Goal: Task Accomplishment & Management: Manage account settings

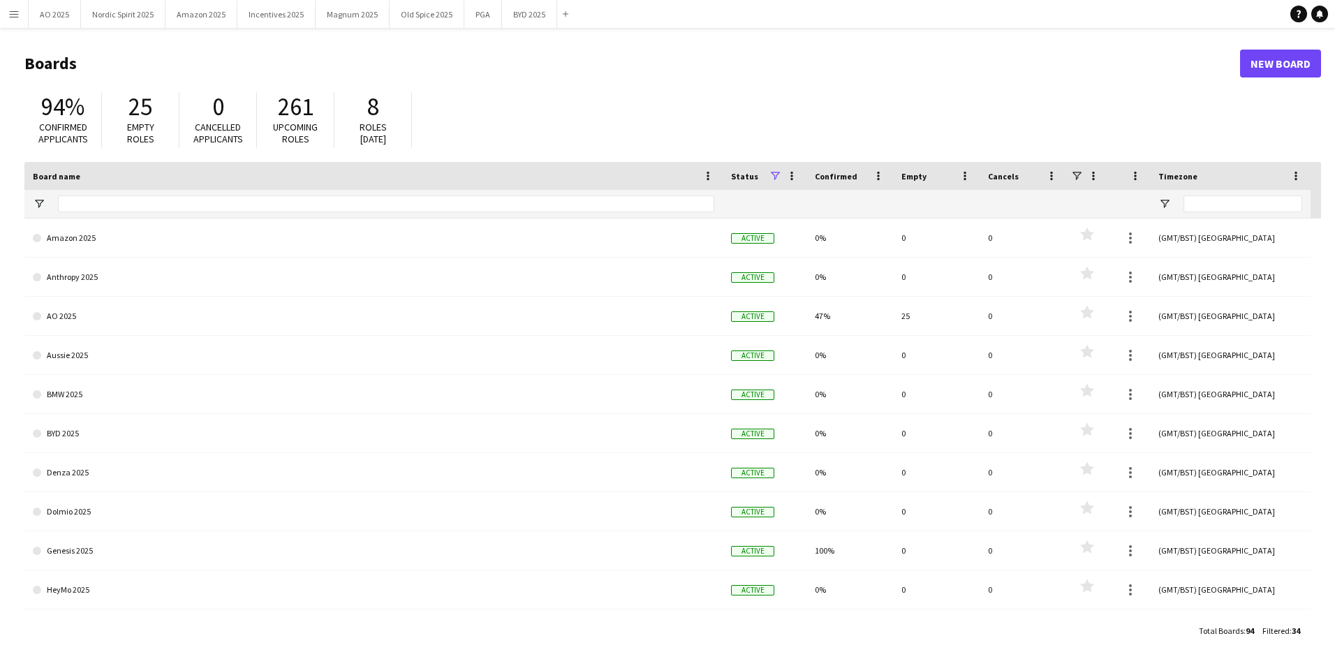
click at [10, 15] on app-icon "Menu" at bounding box center [13, 13] width 11 height 11
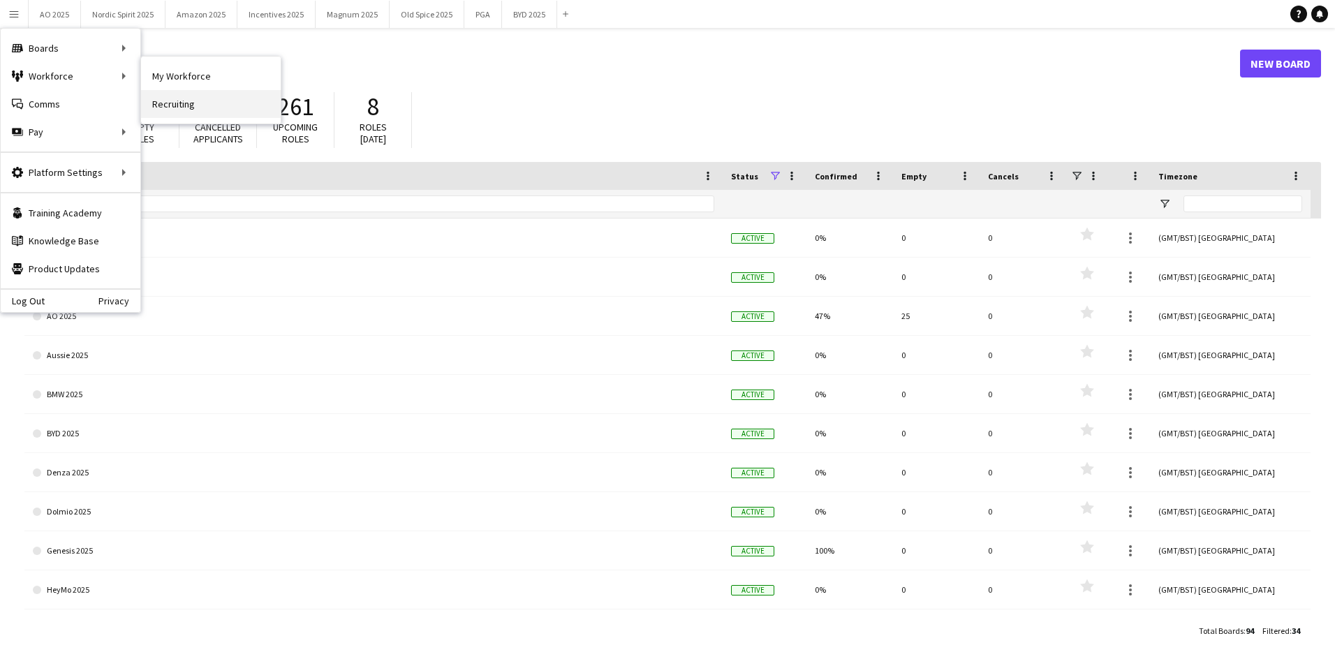
click at [187, 99] on link "Recruiting" at bounding box center [211, 104] width 140 height 28
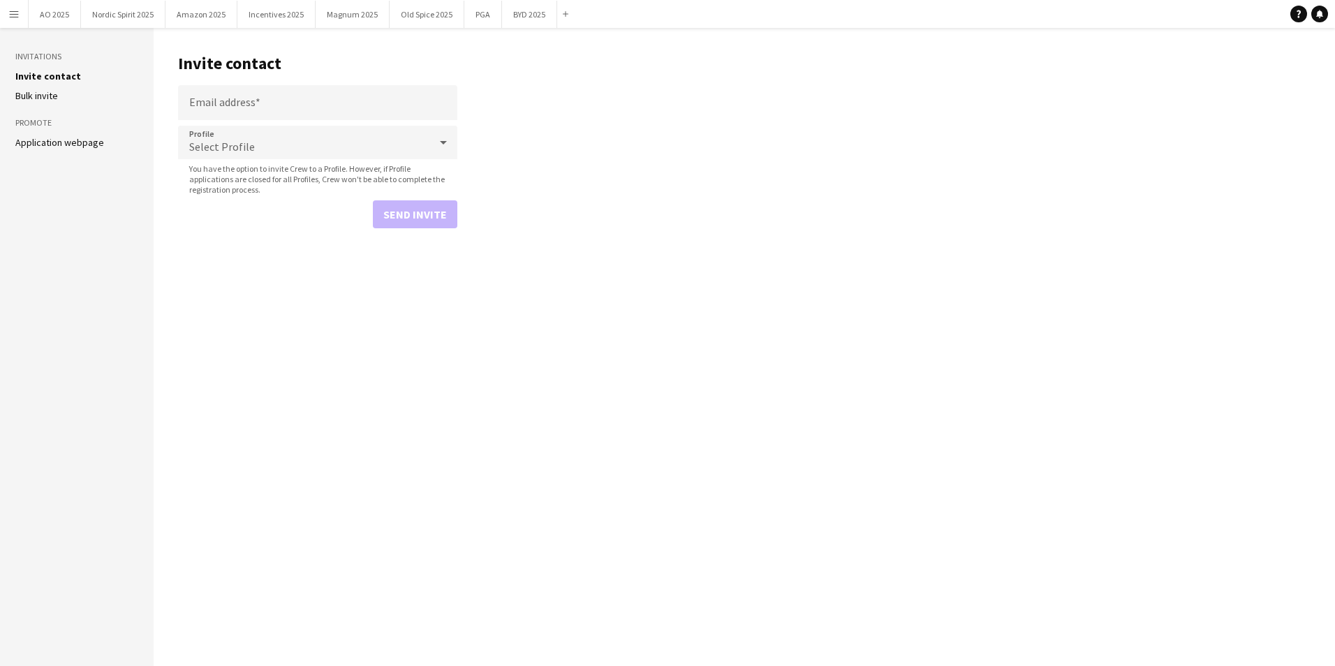
click at [68, 144] on link "Application webpage" at bounding box center [59, 142] width 89 height 13
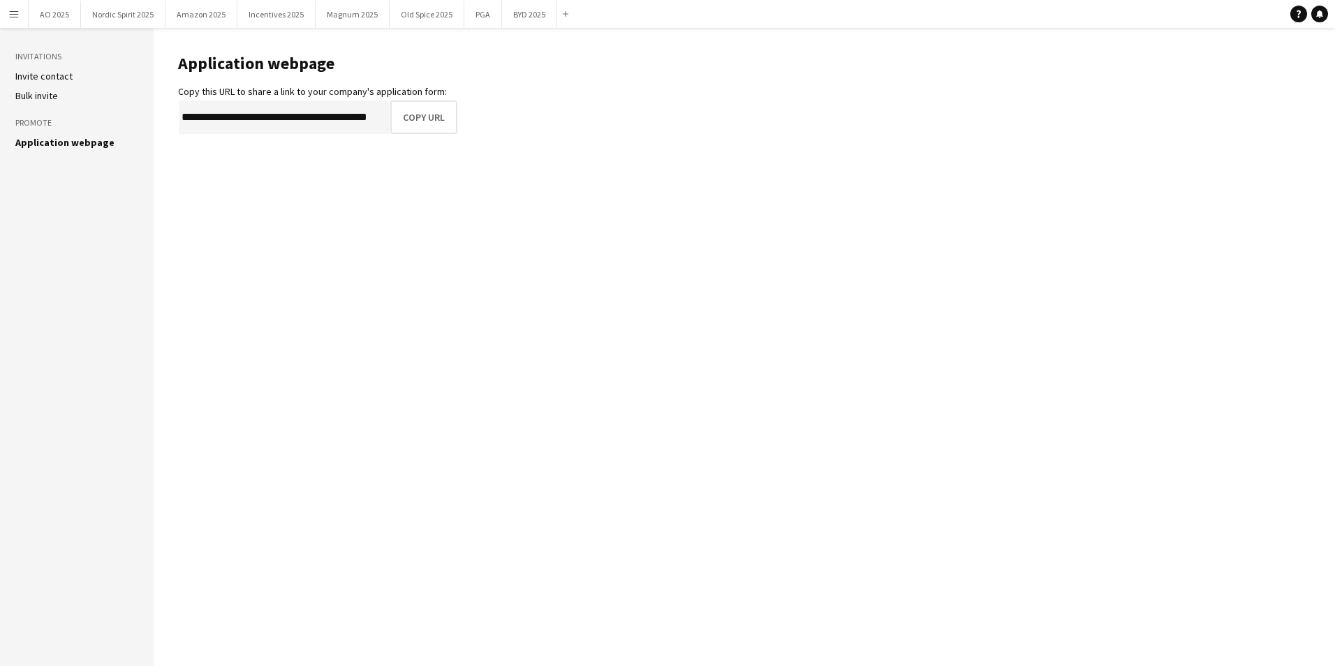
click at [415, 138] on main "**********" at bounding box center [744, 347] width 1181 height 638
click at [415, 124] on button "Copy URL" at bounding box center [425, 118] width 66 height 34
click at [12, 13] on app-icon "Menu" at bounding box center [13, 13] width 11 height 11
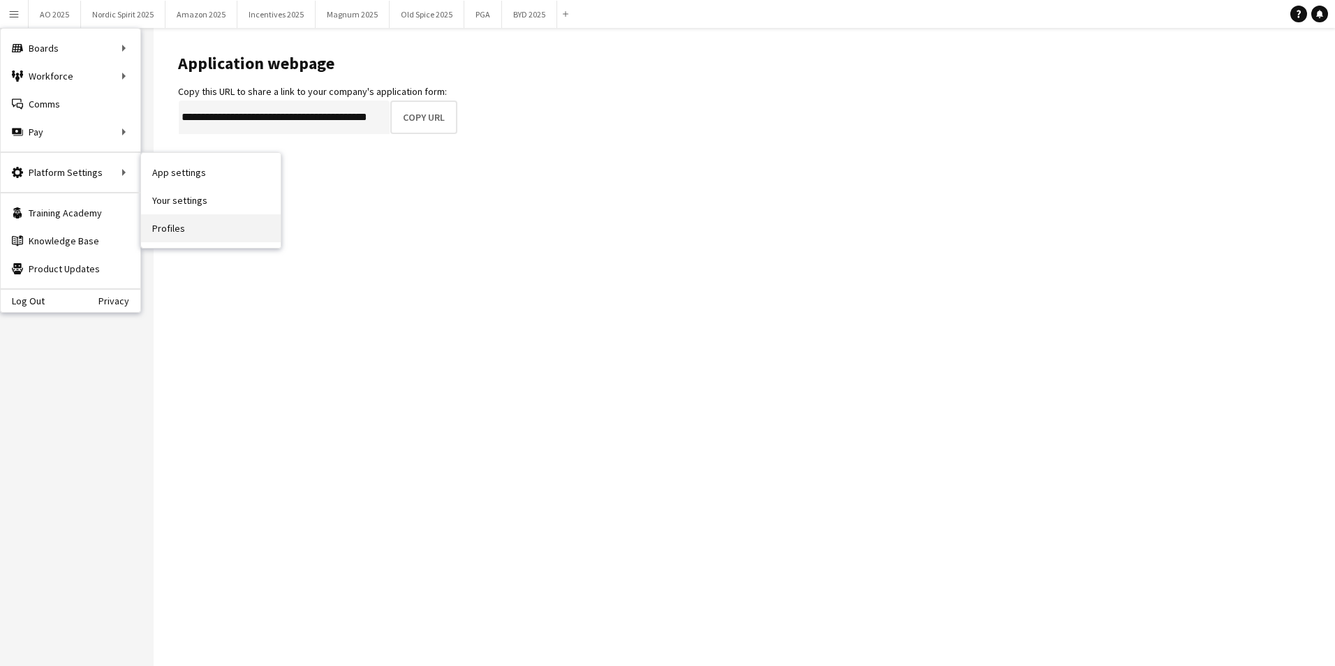
click at [184, 233] on link "Profiles" at bounding box center [211, 228] width 140 height 28
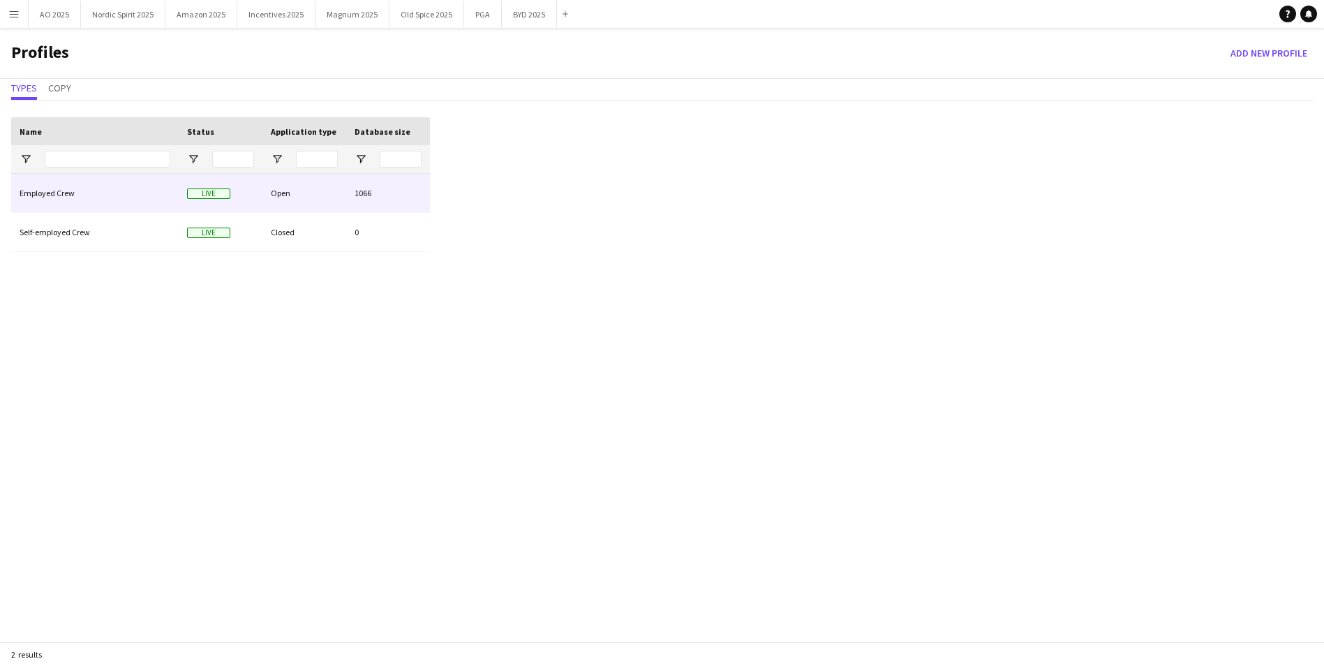
click at [64, 189] on div "Employed Crew" at bounding box center [95, 193] width 168 height 38
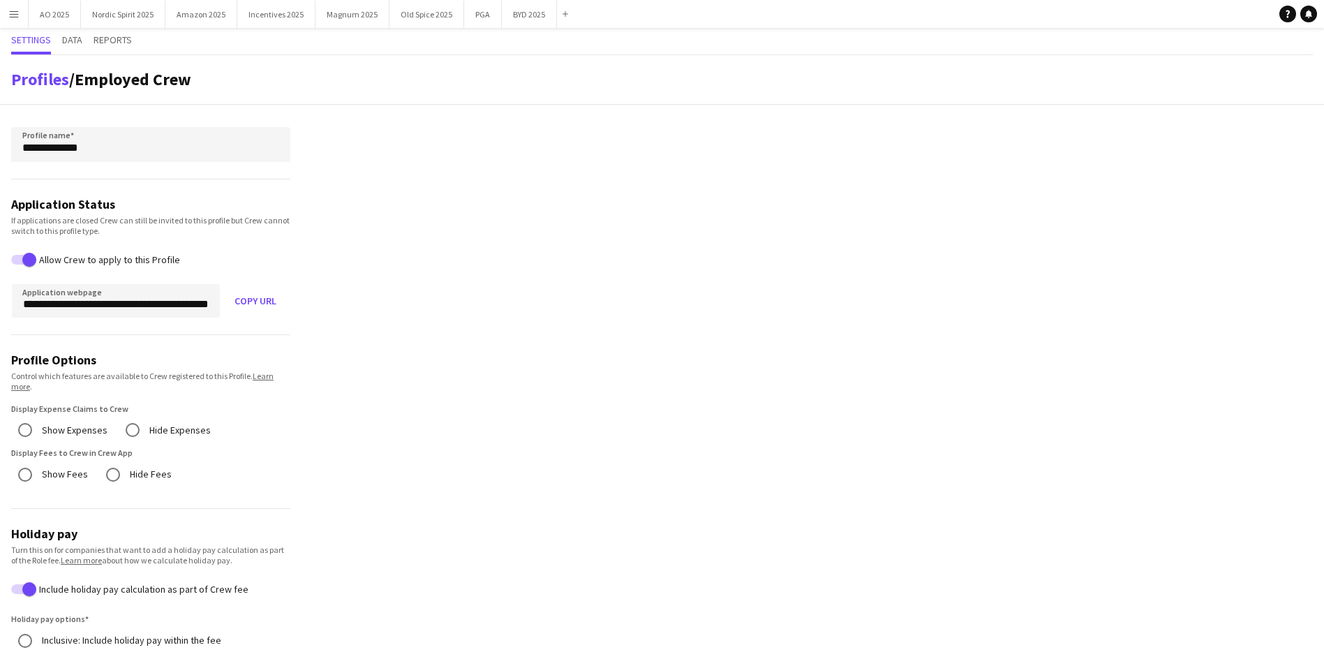
click at [77, 42] on span "Data" at bounding box center [72, 40] width 20 height 10
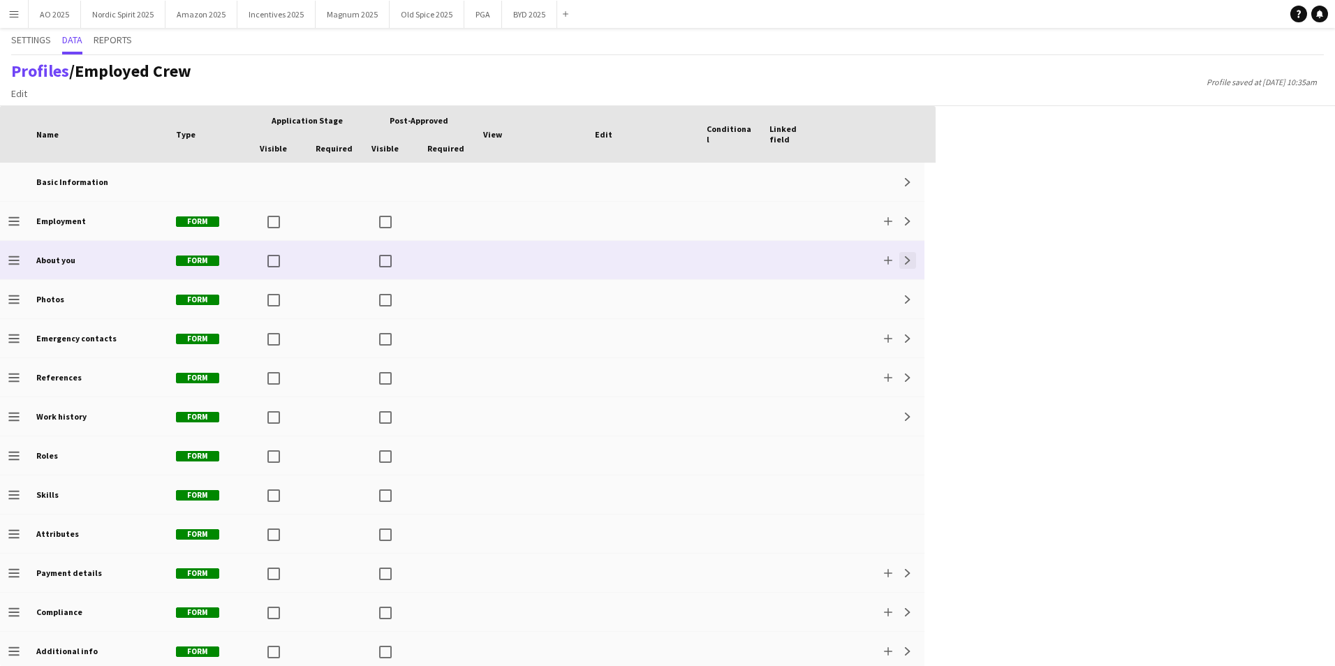
click at [906, 263] on app-icon "Expand" at bounding box center [907, 260] width 8 height 8
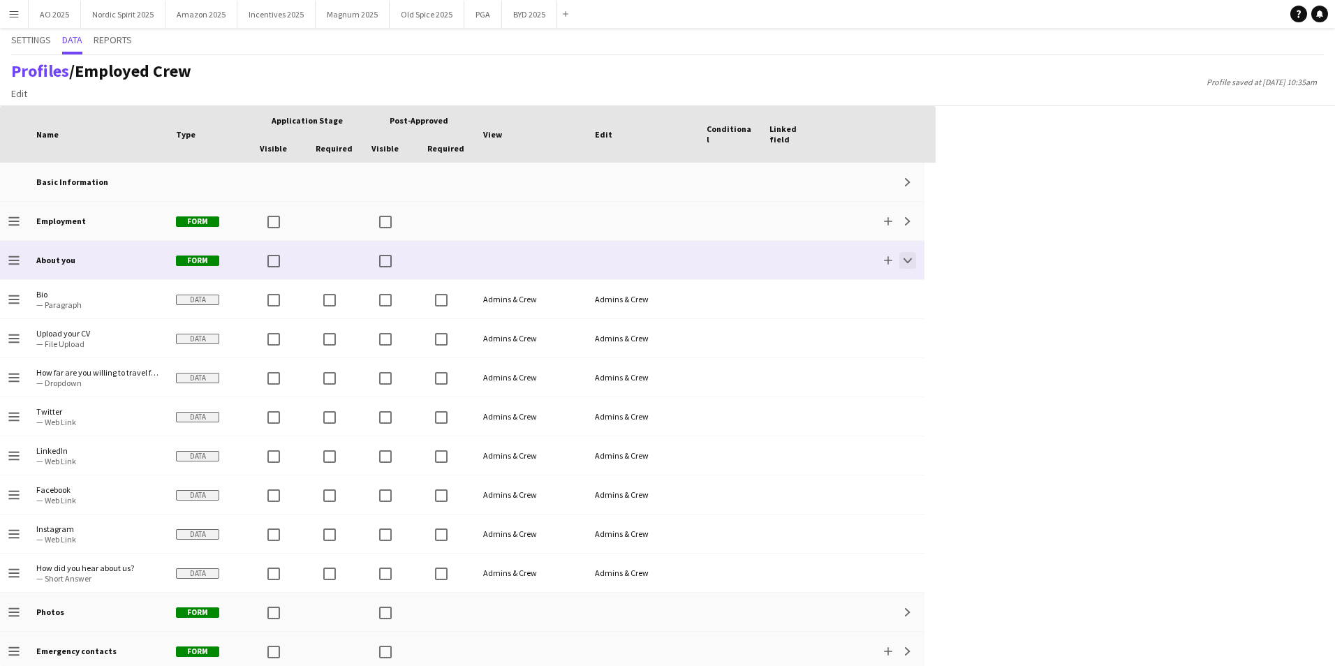
click at [904, 260] on app-icon "Collapse" at bounding box center [907, 260] width 8 height 8
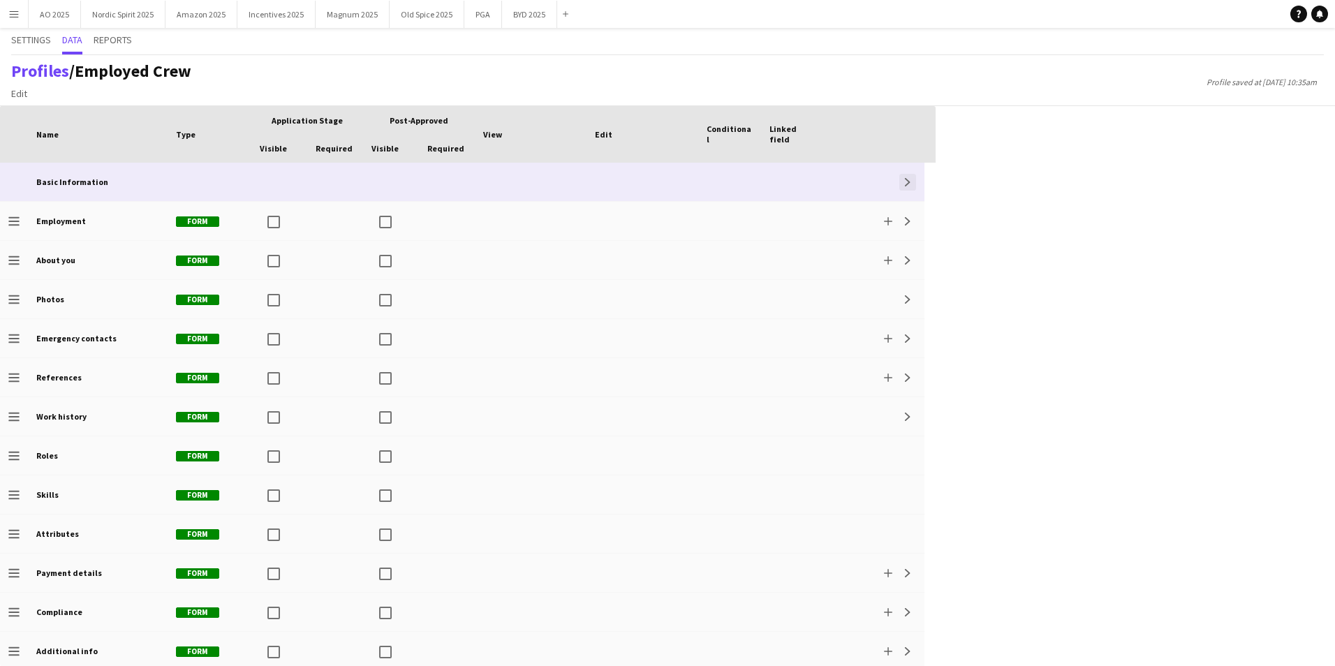
click at [908, 178] on app-icon "Expand" at bounding box center [907, 182] width 8 height 8
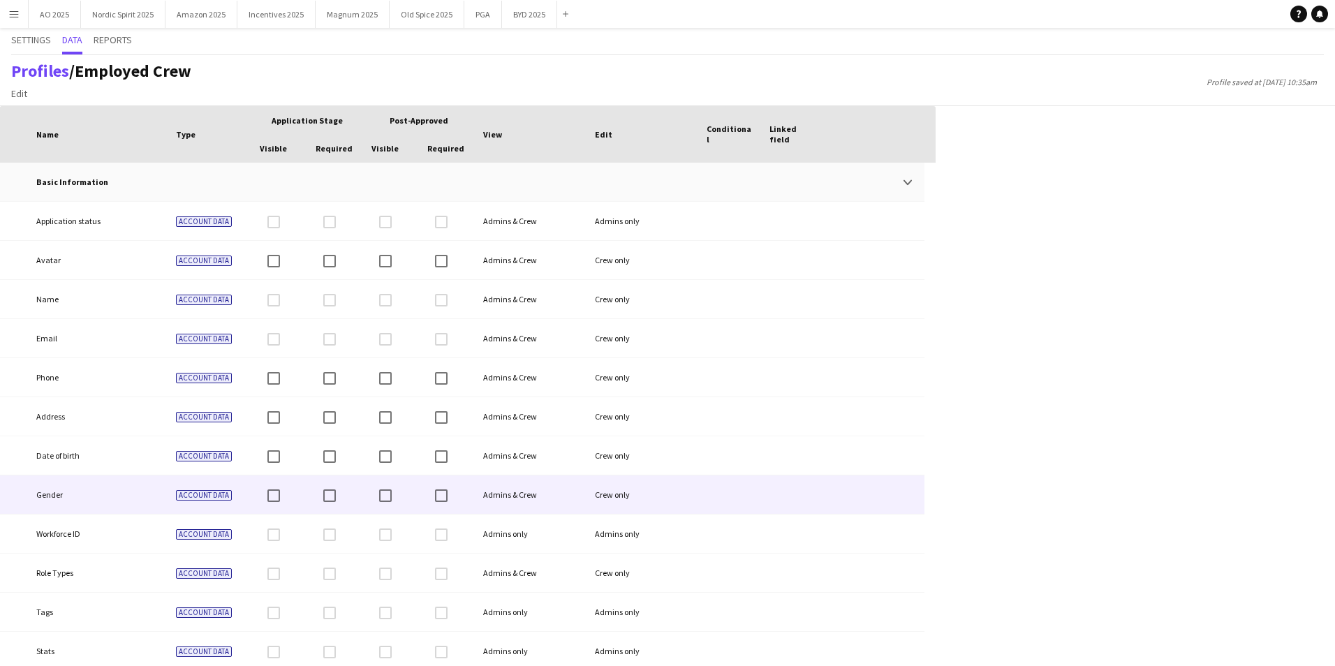
click at [215, 496] on span "Account data" at bounding box center [204, 495] width 56 height 10
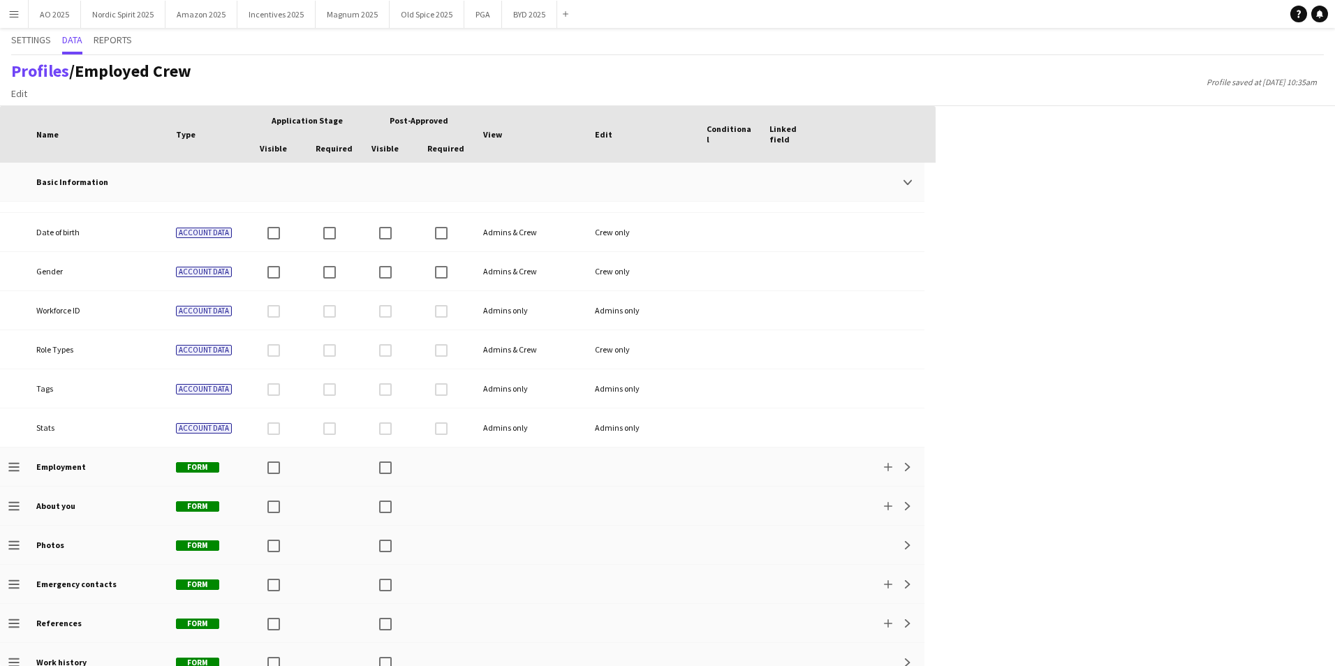
scroll to position [251, 0]
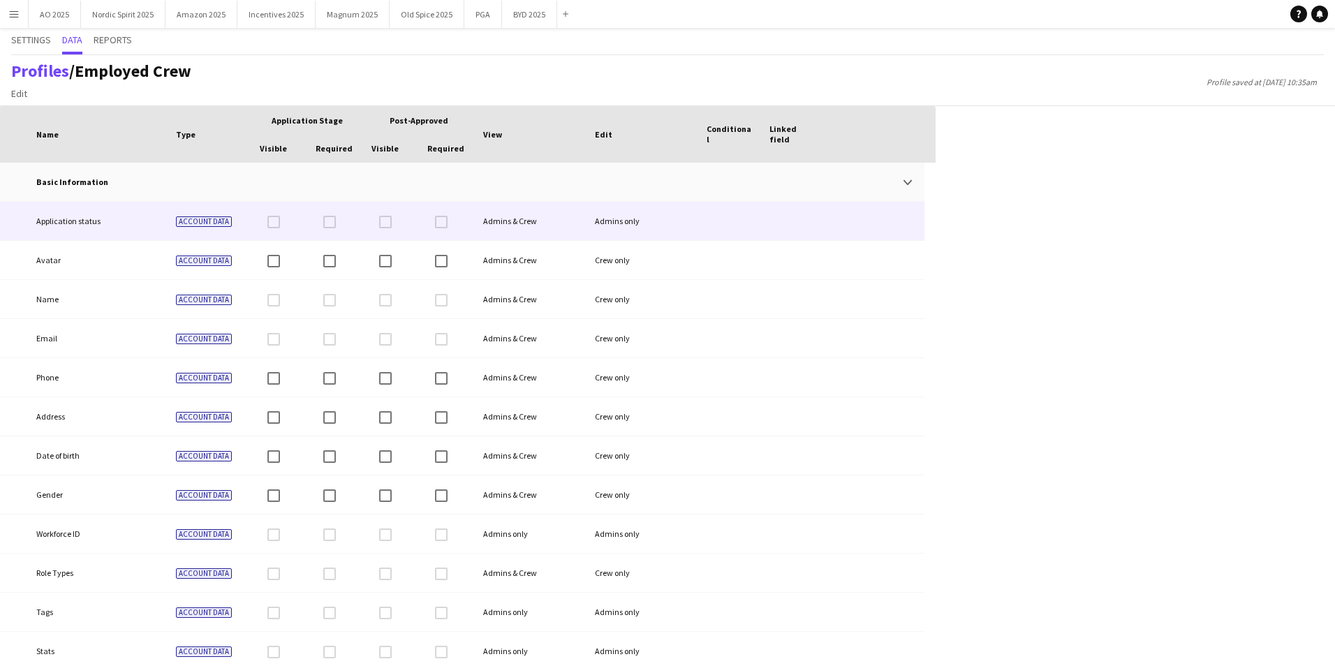
click at [864, 214] on div at bounding box center [874, 221] width 101 height 38
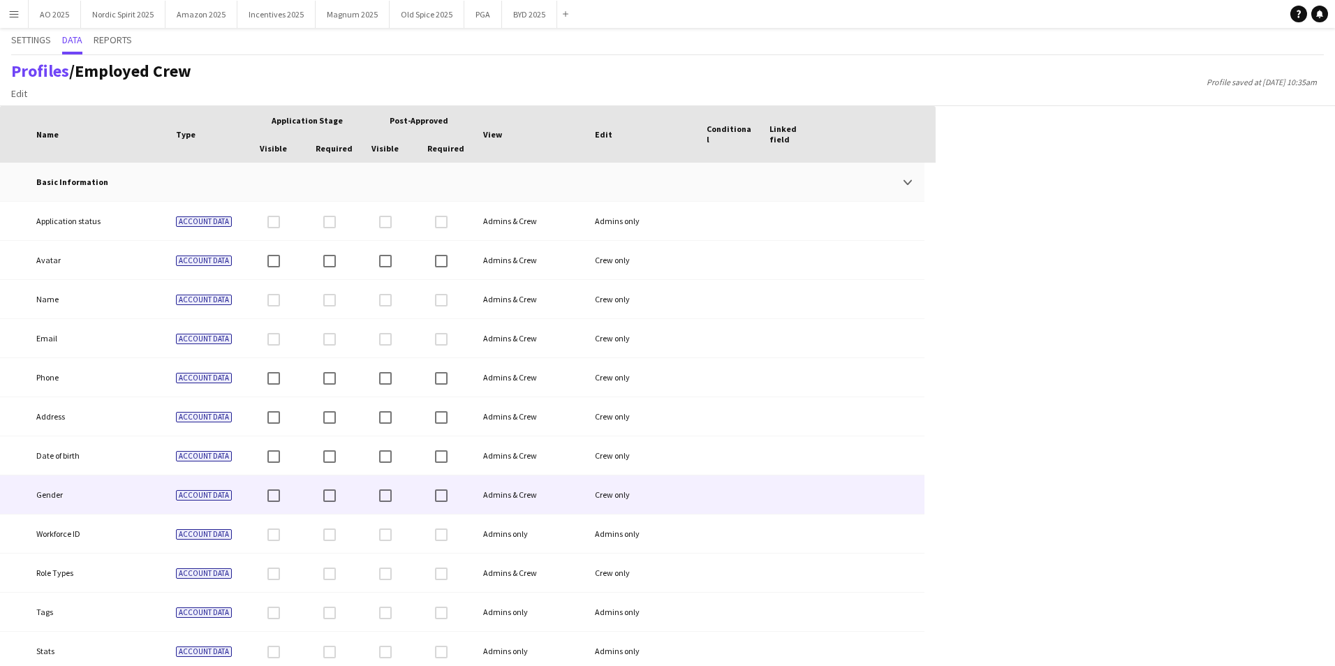
click at [700, 492] on div at bounding box center [729, 494] width 63 height 38
click at [226, 494] on span "Account data" at bounding box center [204, 495] width 56 height 10
click at [75, 496] on div "Gender" at bounding box center [98, 494] width 140 height 38
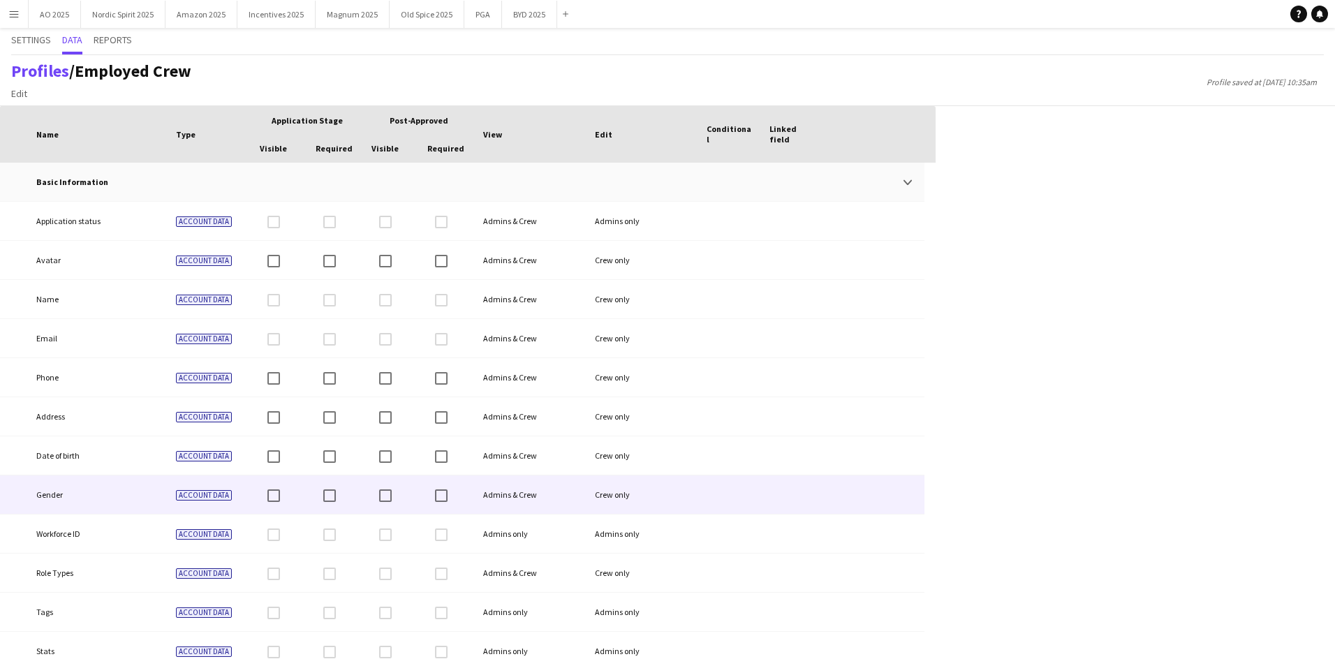
click at [75, 496] on div "Gender" at bounding box center [98, 494] width 140 height 38
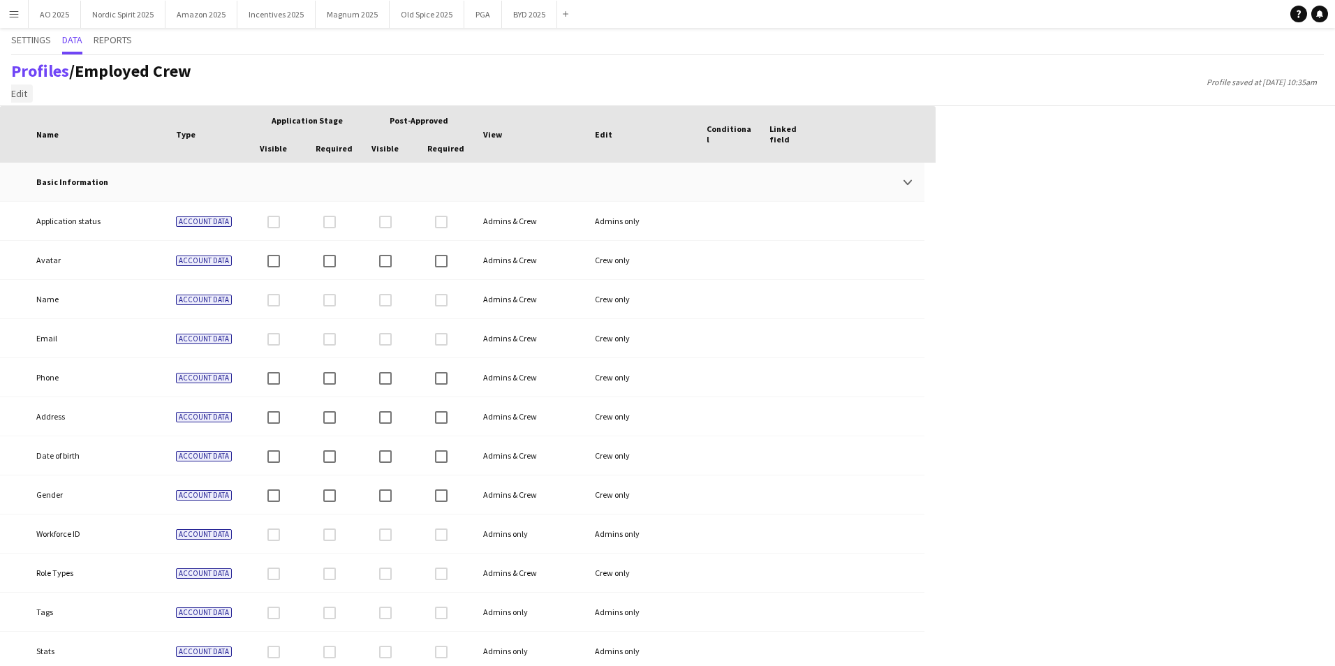
click at [21, 93] on span "Edit" at bounding box center [19, 93] width 16 height 13
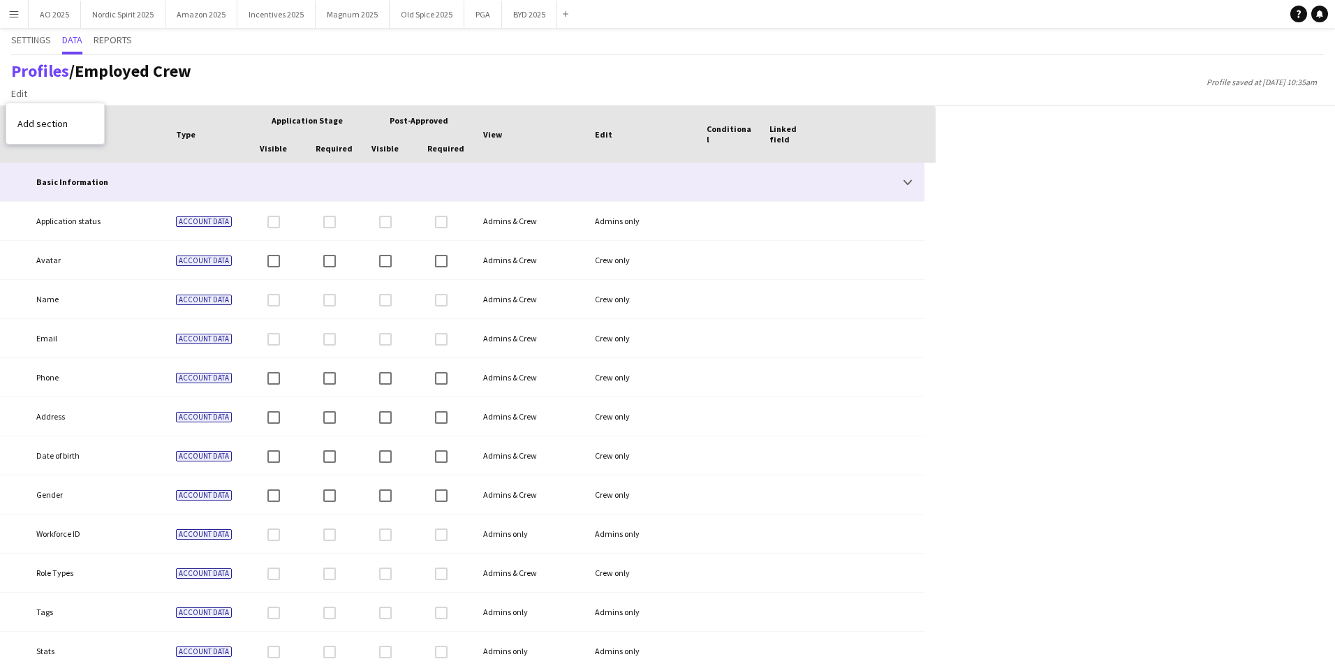
click at [82, 182] on b "Basic Information" at bounding box center [72, 182] width 72 height 10
click at [910, 179] on app-icon "Collapse" at bounding box center [907, 182] width 8 height 8
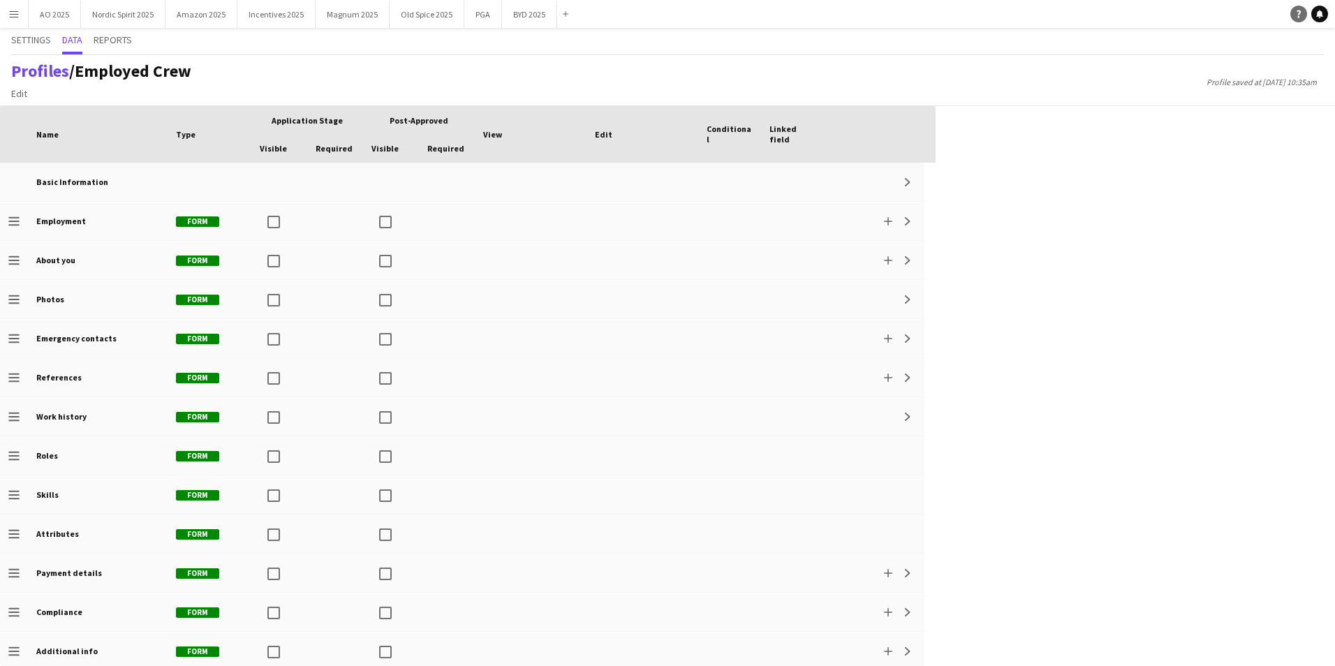
click at [1299, 17] on icon at bounding box center [1299, 14] width 4 height 8
click at [1299, 18] on link "Help" at bounding box center [1298, 14] width 17 height 17
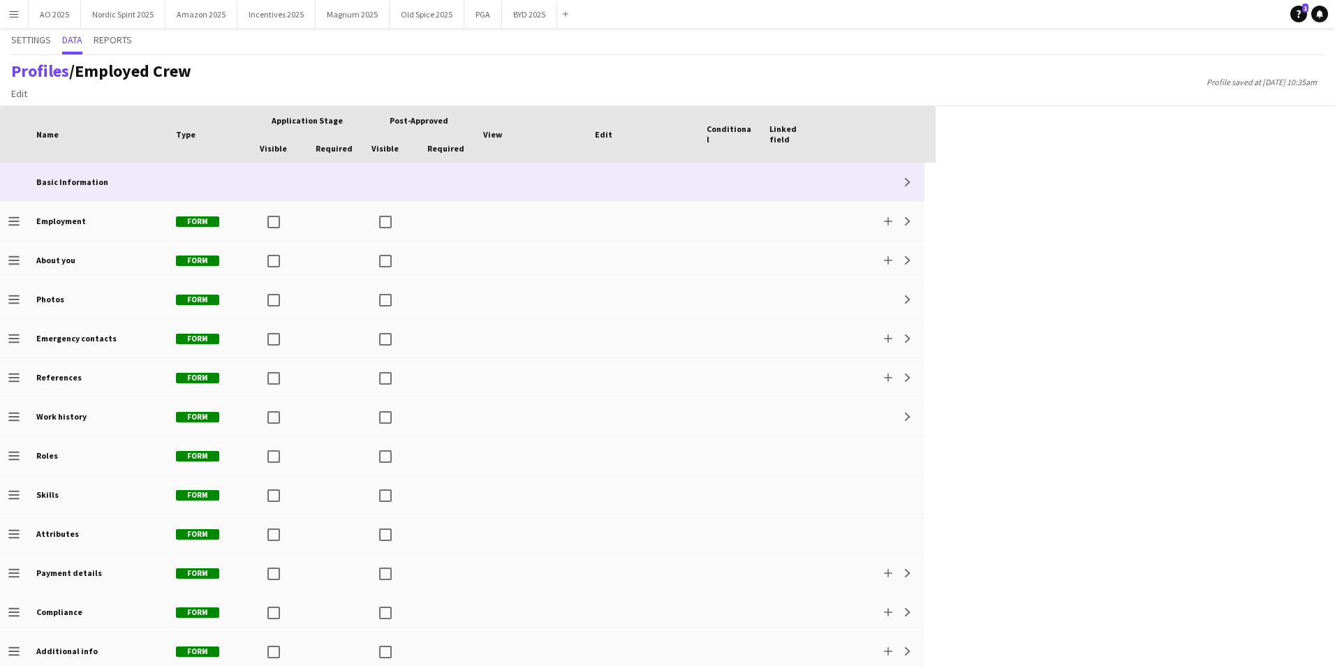
click at [896, 176] on div "Expand" at bounding box center [874, 182] width 101 height 38
click at [906, 187] on button "Expand" at bounding box center [907, 182] width 17 height 17
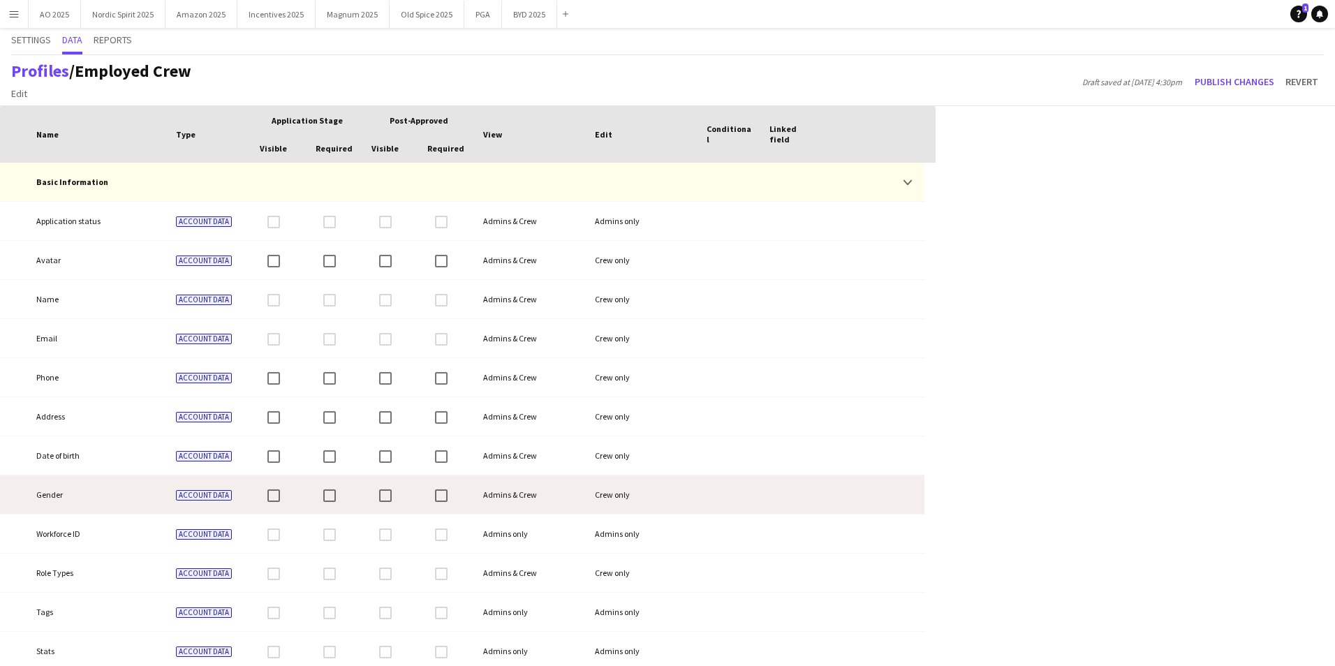
click at [401, 499] on div at bounding box center [391, 494] width 56 height 38
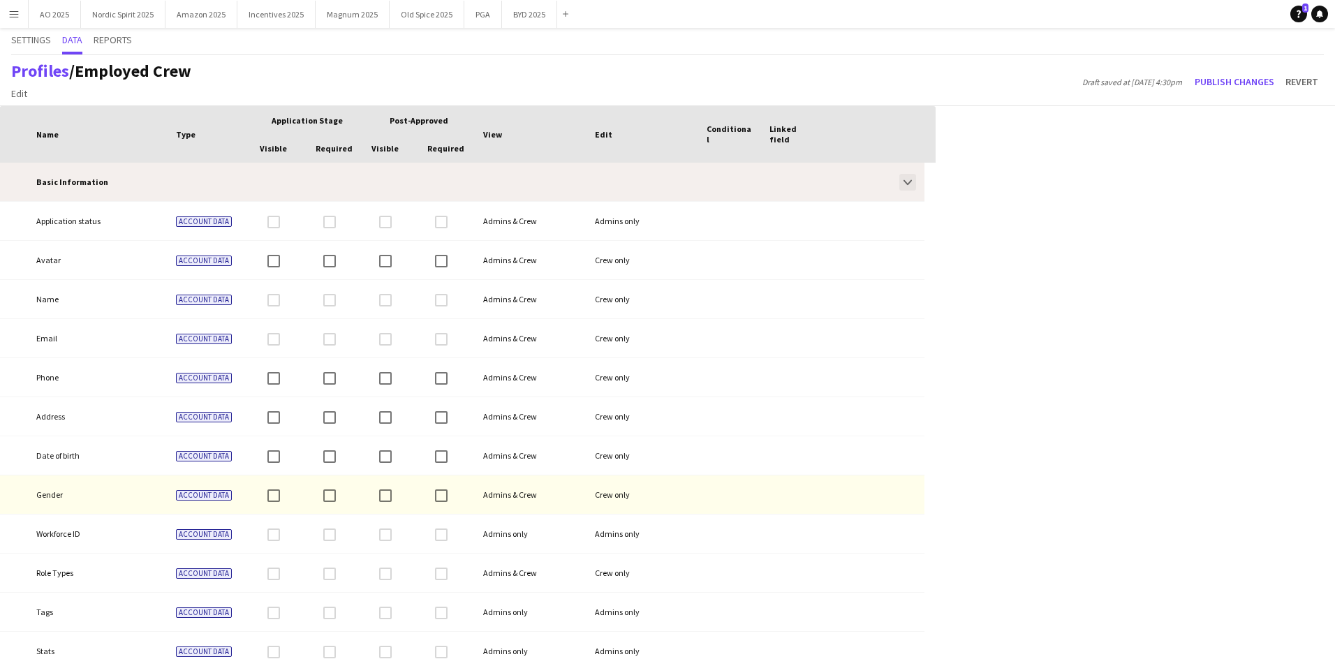
click at [909, 187] on button "Collapse" at bounding box center [907, 182] width 17 height 17
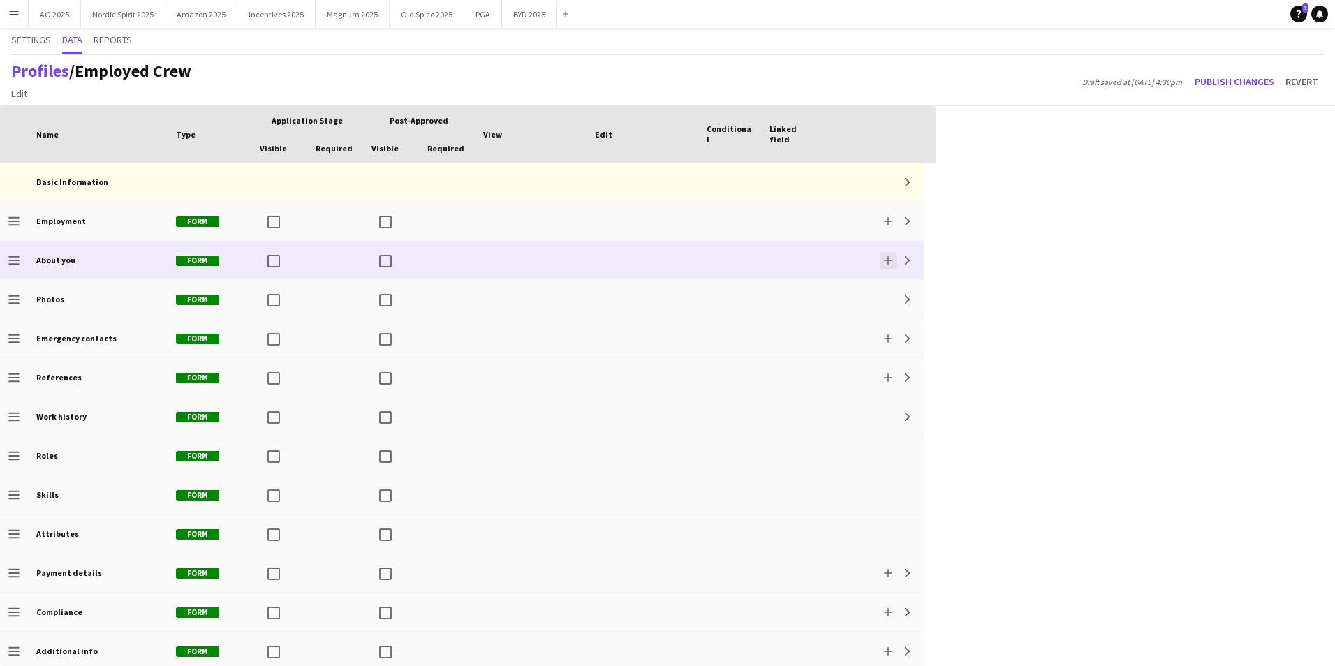
click at [889, 267] on button "Add" at bounding box center [888, 260] width 17 height 17
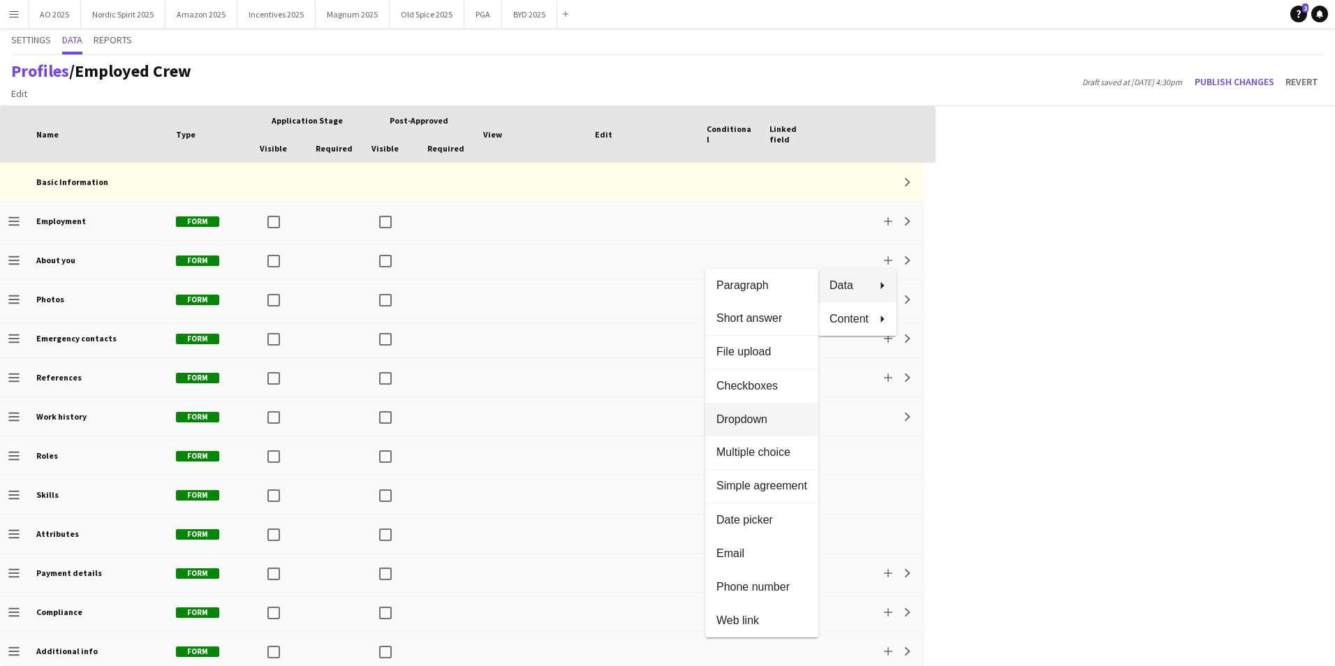
click at [761, 427] on button "Dropdown" at bounding box center [761, 420] width 113 height 34
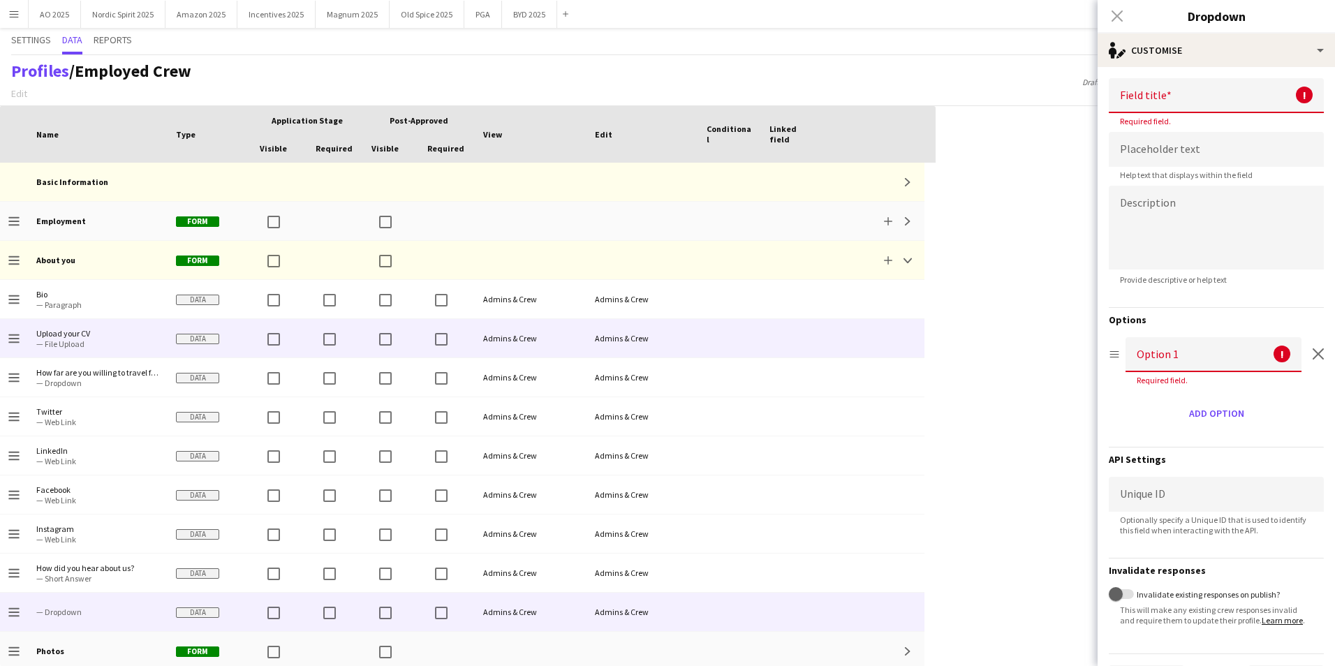
drag, startPoint x: 31, startPoint y: 619, endPoint x: 59, endPoint y: 346, distance: 274.3
click at [59, 346] on div "Drag to change order Employment Form Add Expand Drag to change order About you …" at bounding box center [462, 632] width 924 height 938
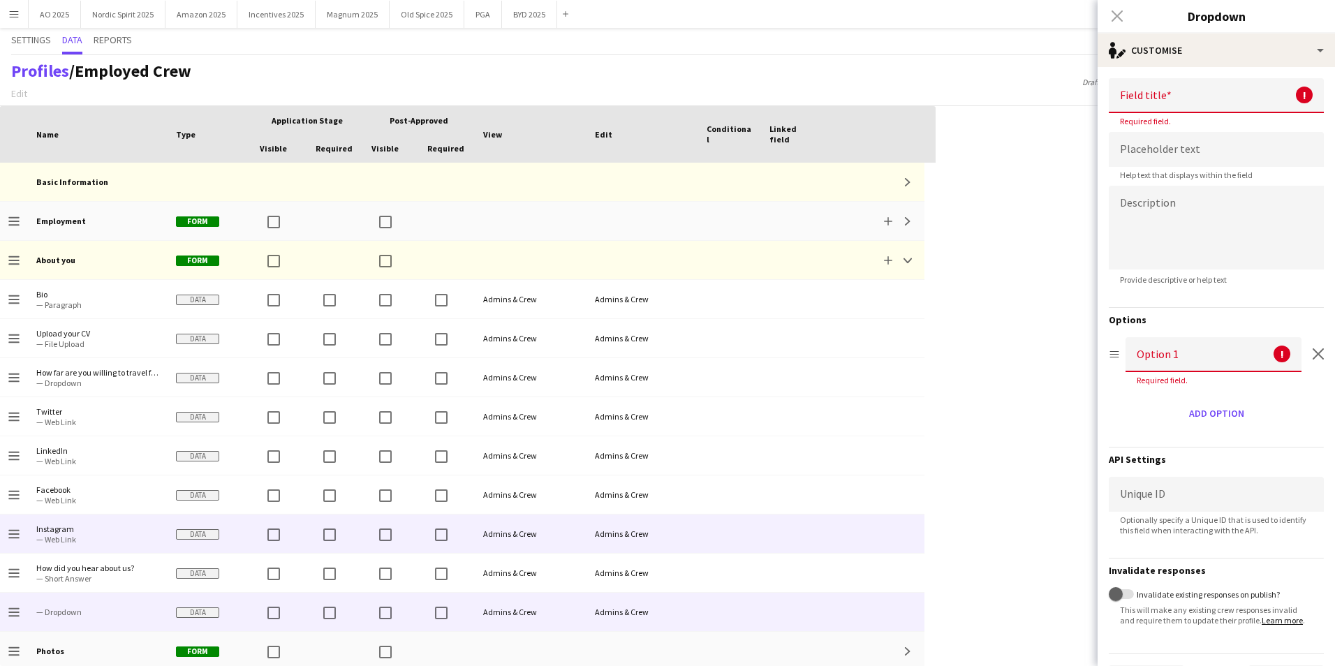
drag, startPoint x: 38, startPoint y: 612, endPoint x: 42, endPoint y: 545, distance: 66.4
click at [42, 545] on div "Drag to change order Employment Form Add Expand Drag to change order About you …" at bounding box center [462, 632] width 924 height 938
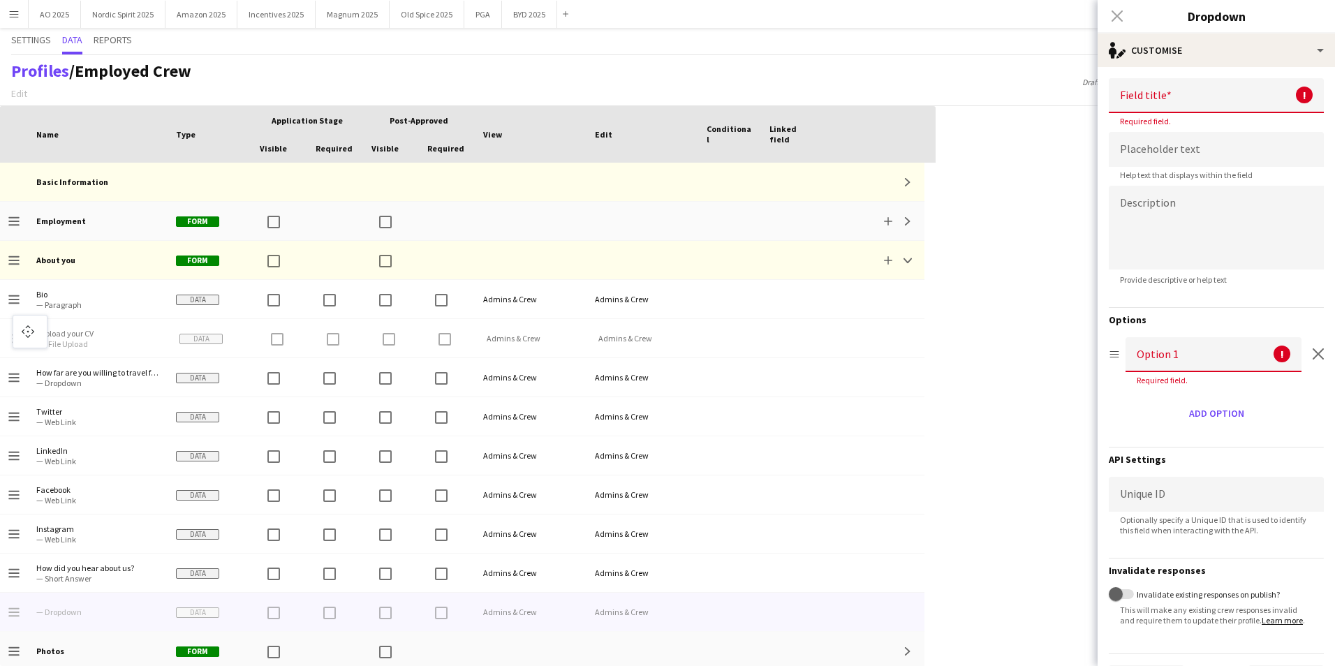
drag, startPoint x: 18, startPoint y: 614, endPoint x: 20, endPoint y: 323, distance: 291.1
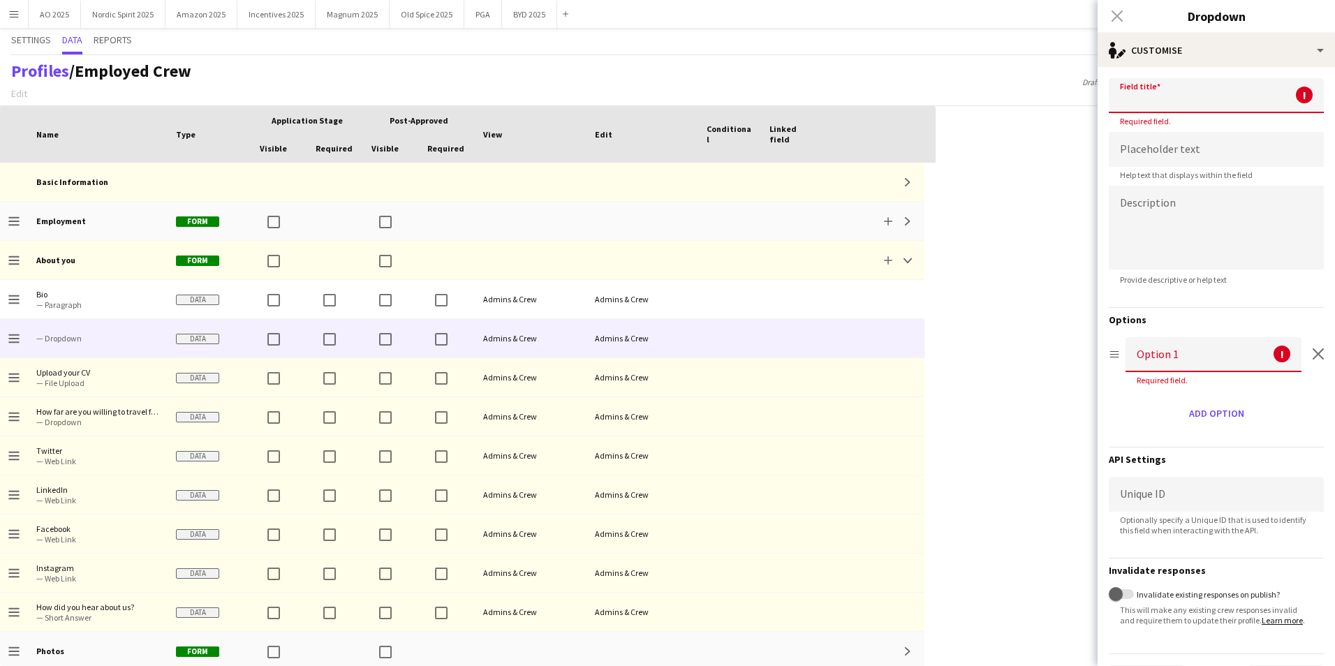
click at [1176, 105] on input at bounding box center [1216, 95] width 215 height 35
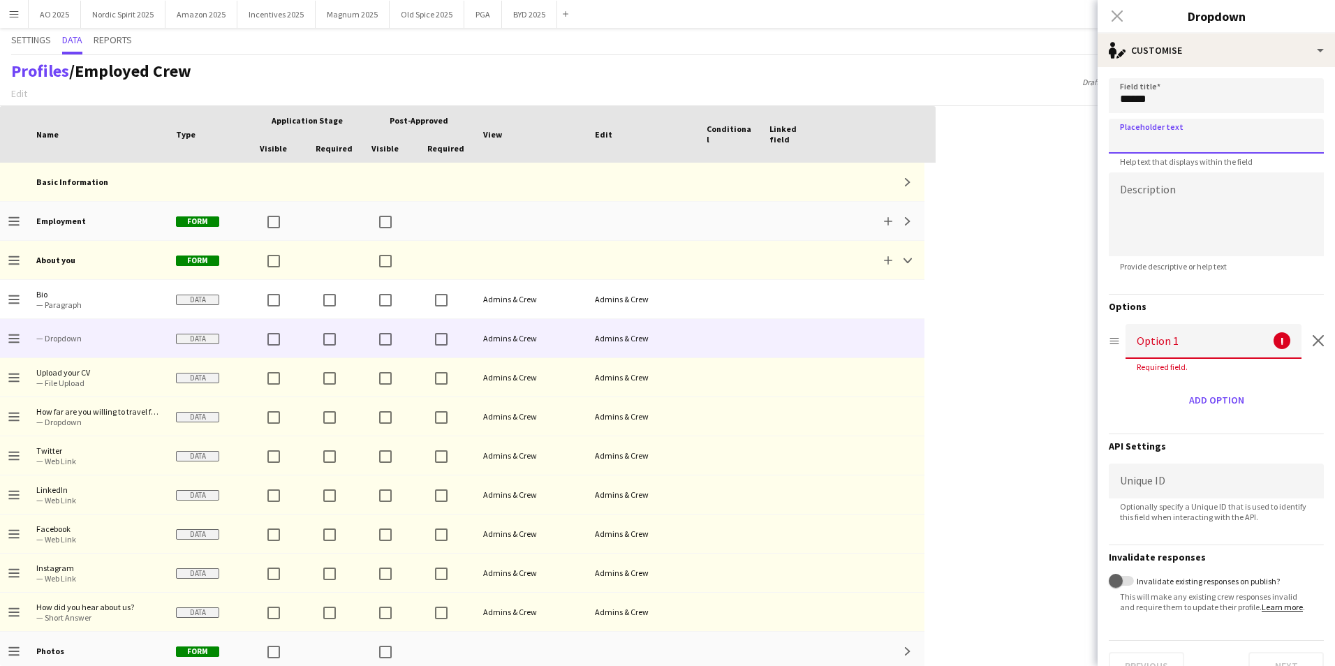
click at [1178, 131] on input at bounding box center [1216, 136] width 215 height 35
click at [1180, 110] on input "******" at bounding box center [1216, 95] width 215 height 35
type input "**********"
click at [1183, 117] on form "**********" at bounding box center [1216, 379] width 237 height 624
click at [1181, 339] on input at bounding box center [1213, 341] width 176 height 35
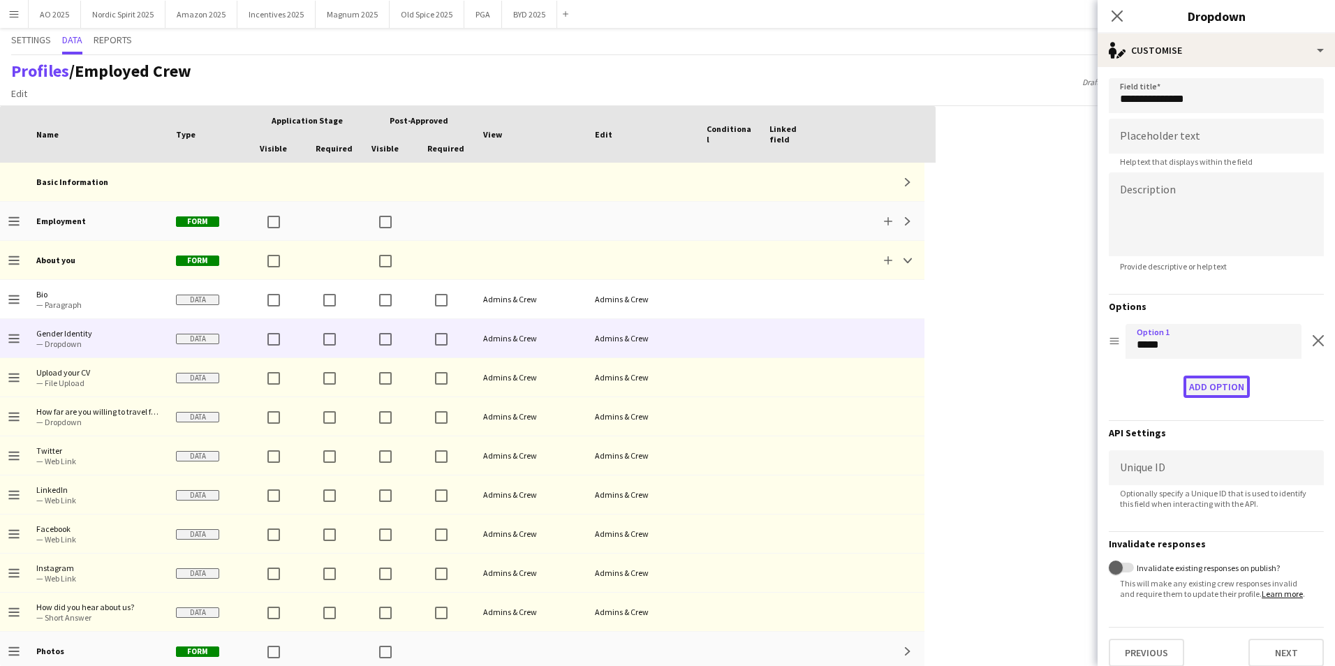
click at [1195, 378] on button "Add option" at bounding box center [1216, 387] width 66 height 22
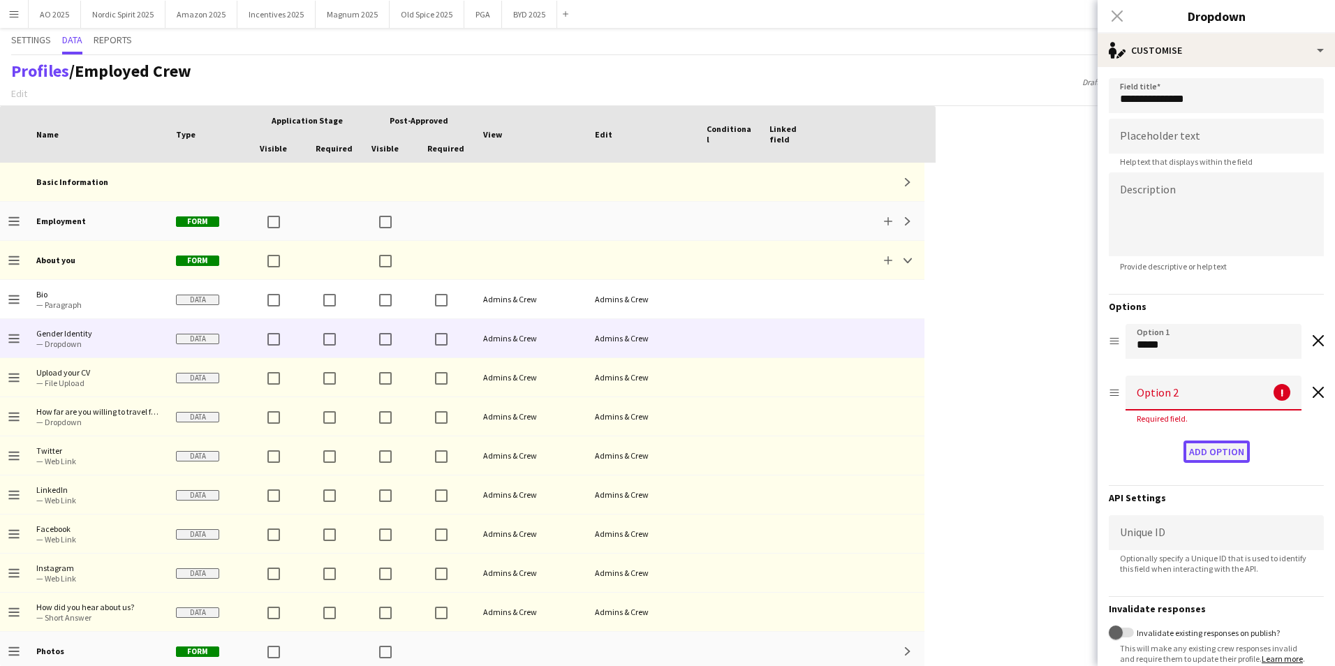
scroll to position [36, 0]
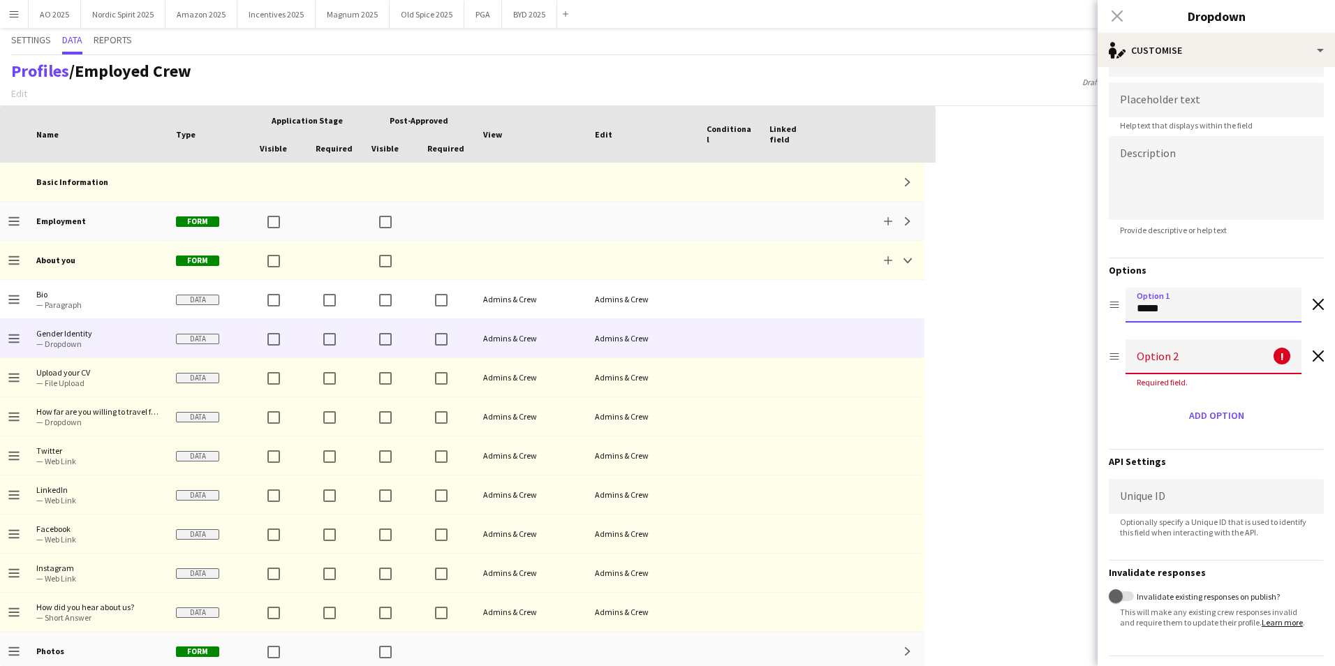
drag, startPoint x: 1154, startPoint y: 302, endPoint x: 1091, endPoint y: 306, distance: 62.9
click at [1091, 306] on body "Menu Boards Boards Boards All jobs Status Workforce Workforce My Workforce Recr…" at bounding box center [667, 333] width 1335 height 666
type input "******"
click at [1153, 369] on input at bounding box center [1213, 356] width 176 height 35
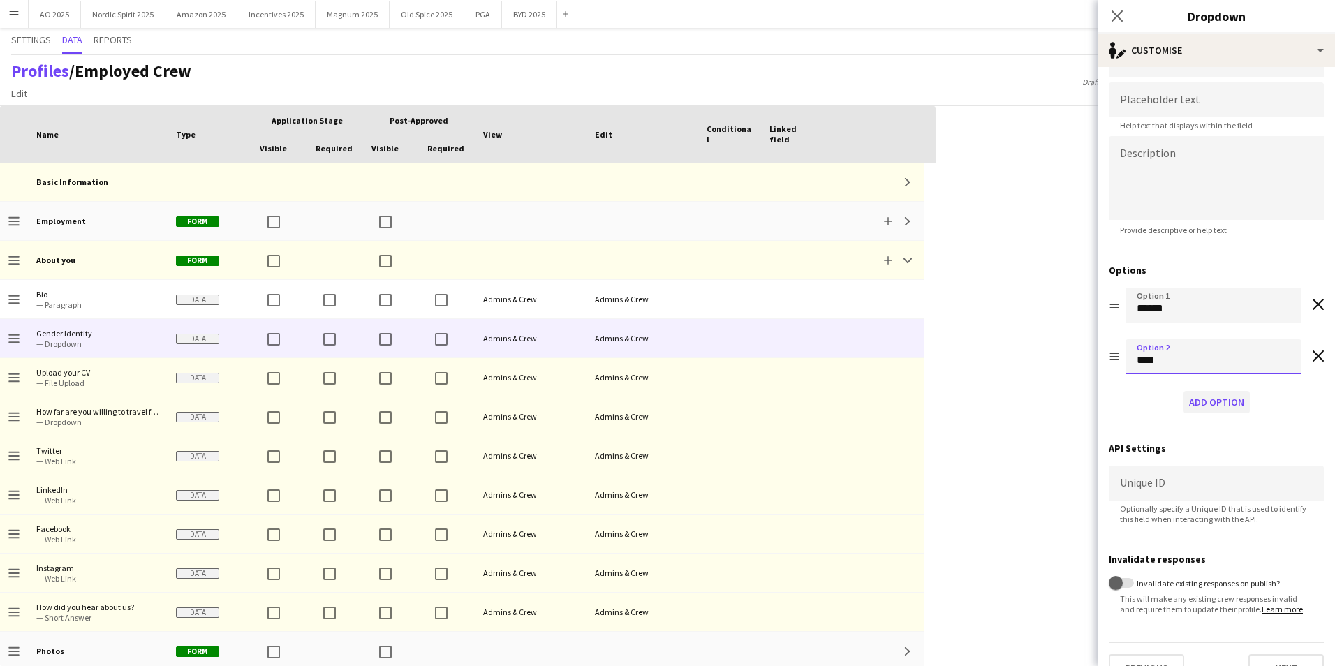
type input "****"
click at [1187, 403] on button "Add option" at bounding box center [1216, 402] width 66 height 22
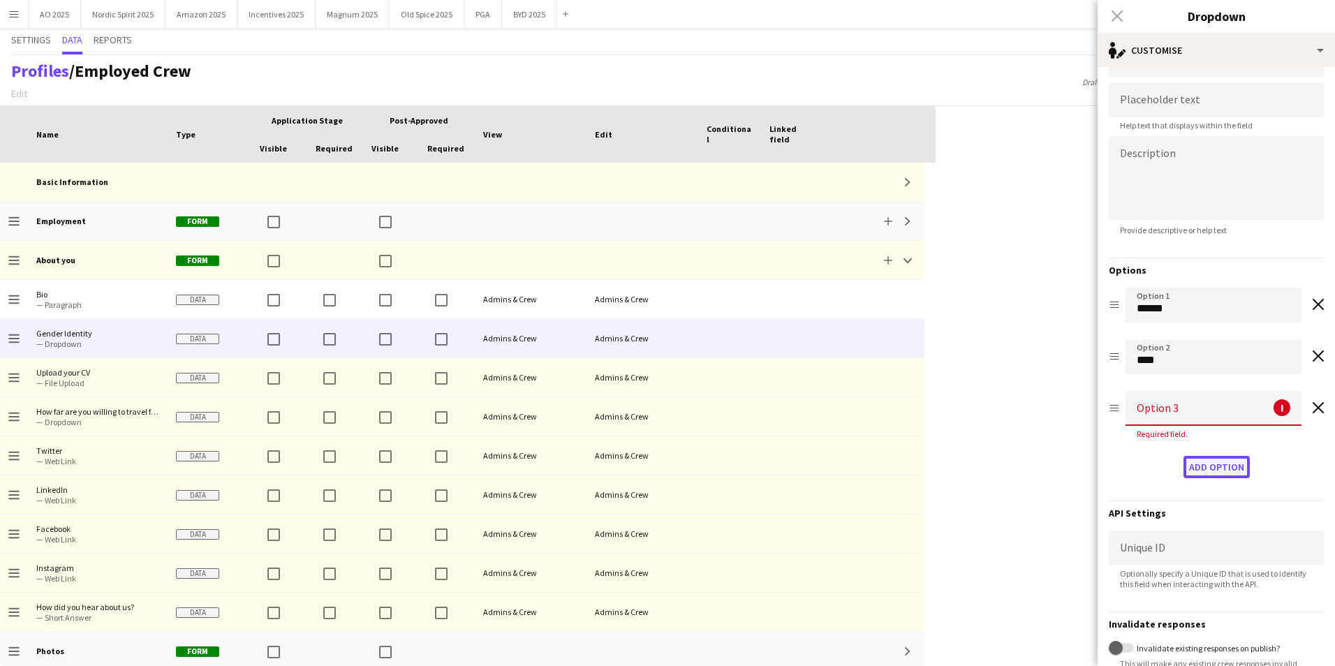
scroll to position [88, 0]
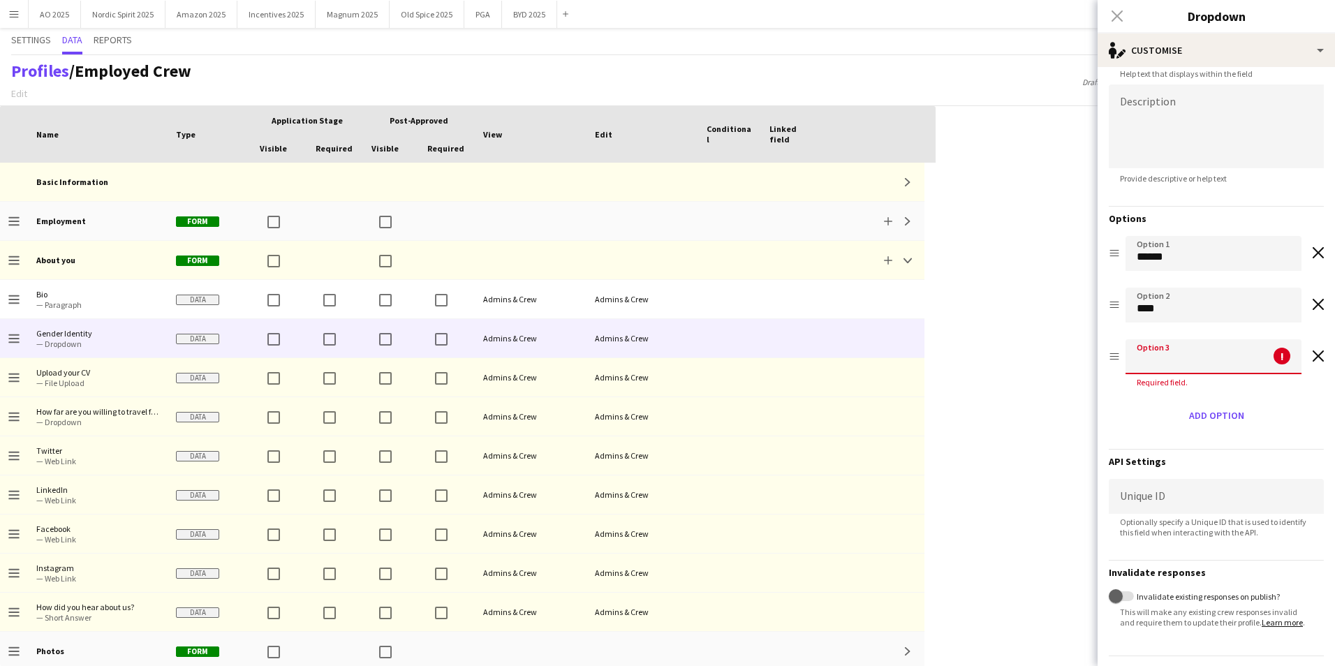
click at [1188, 362] on input at bounding box center [1213, 356] width 176 height 35
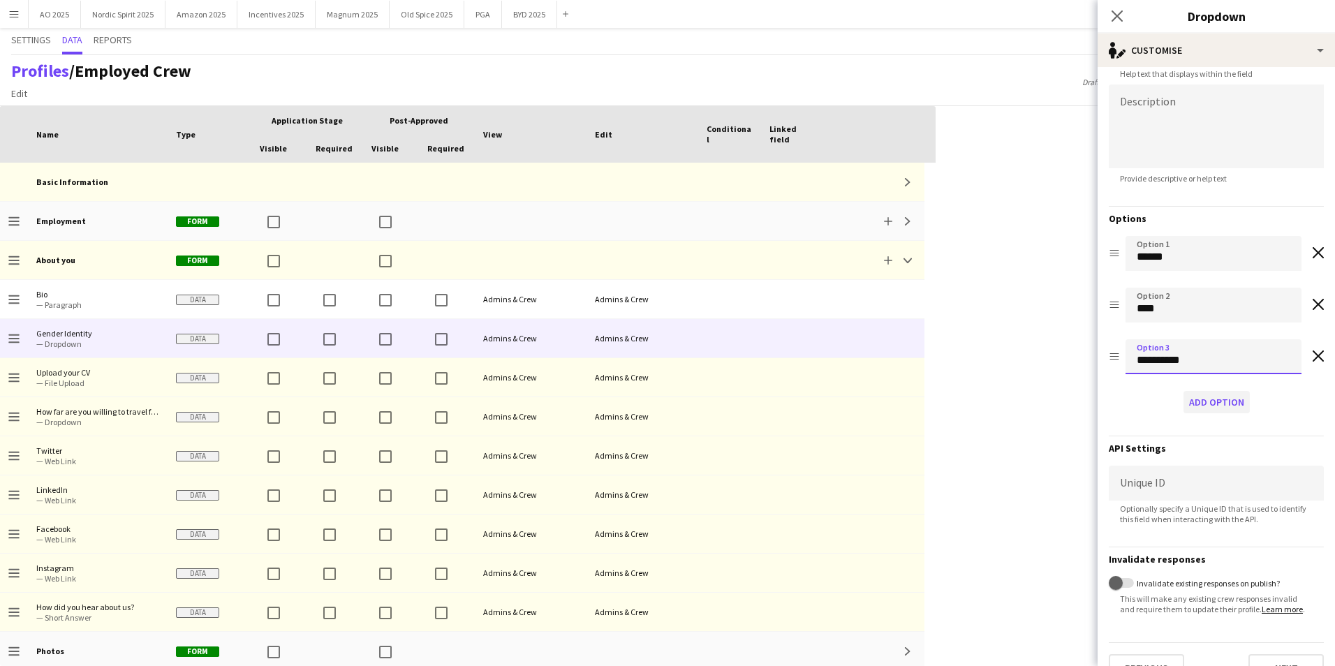
type input "**********"
click at [1208, 397] on button "Add option" at bounding box center [1216, 402] width 66 height 22
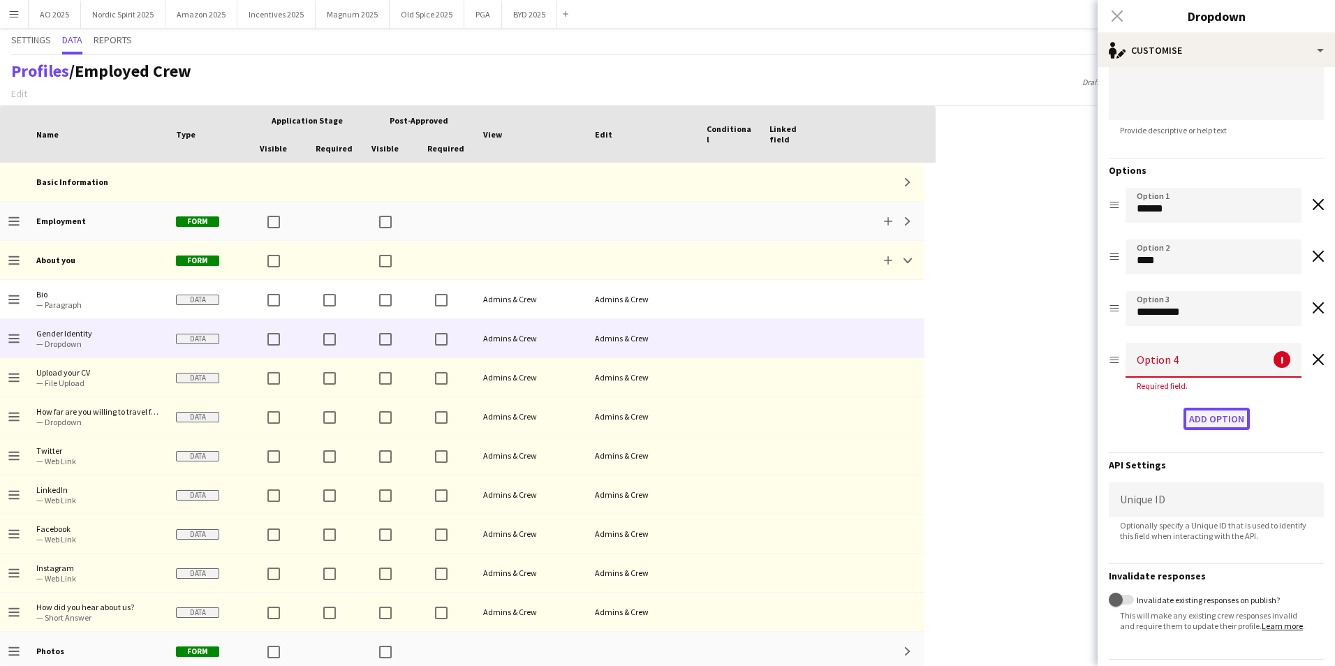
scroll to position [140, 0]
click at [1172, 367] on input at bounding box center [1213, 356] width 176 height 35
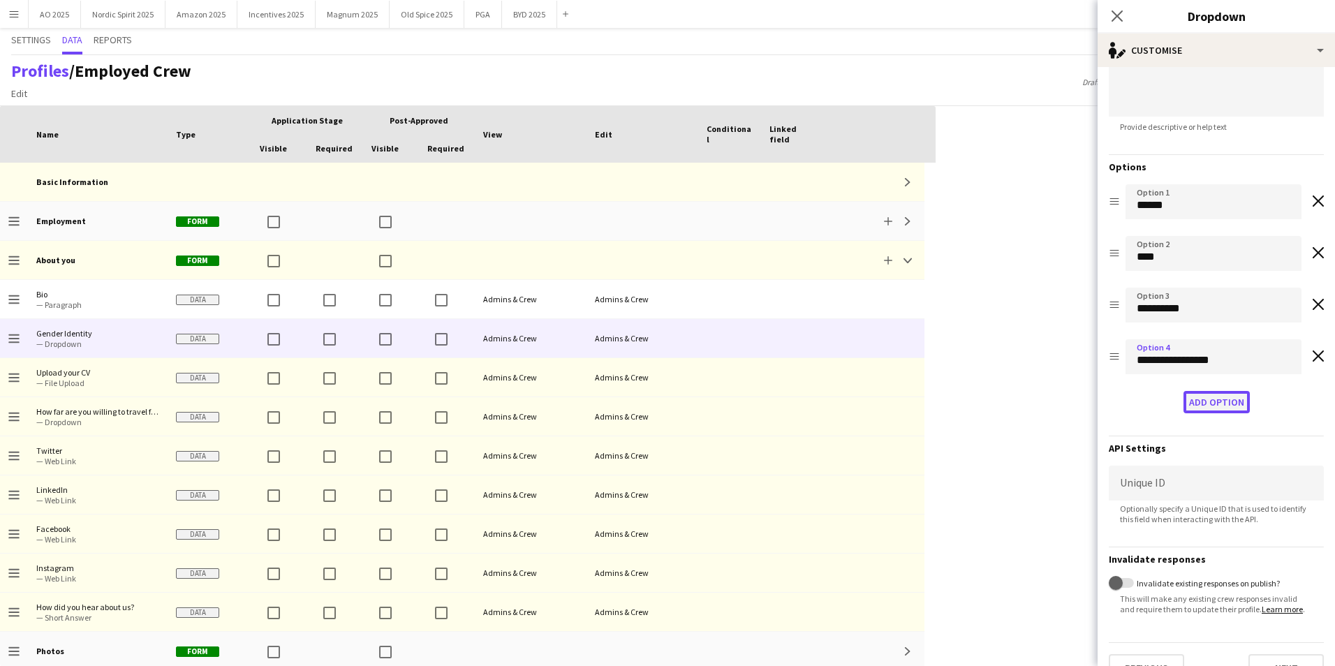
click at [1226, 402] on button "Add option" at bounding box center [1216, 402] width 66 height 22
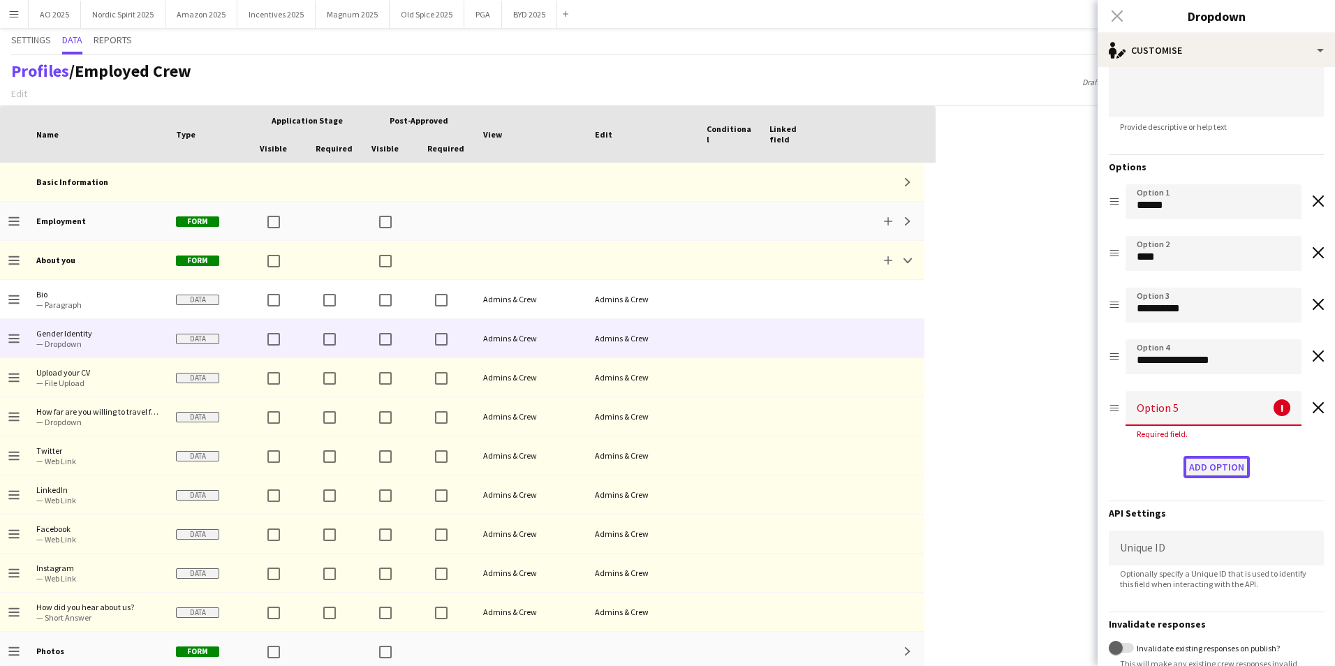
scroll to position [191, 0]
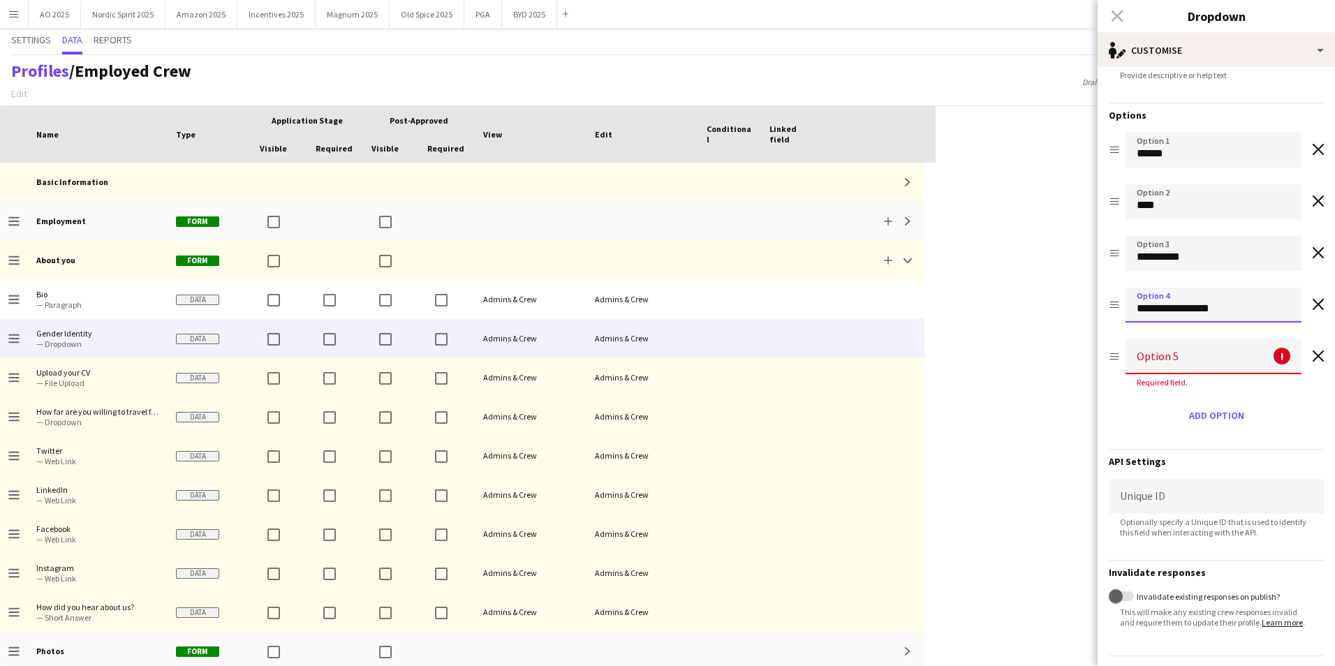
drag, startPoint x: 1197, startPoint y: 304, endPoint x: 1111, endPoint y: 300, distance: 86.7
click at [1111, 300] on div "**********" at bounding box center [1216, 308] width 215 height 40
type input "*"
type input "**********"
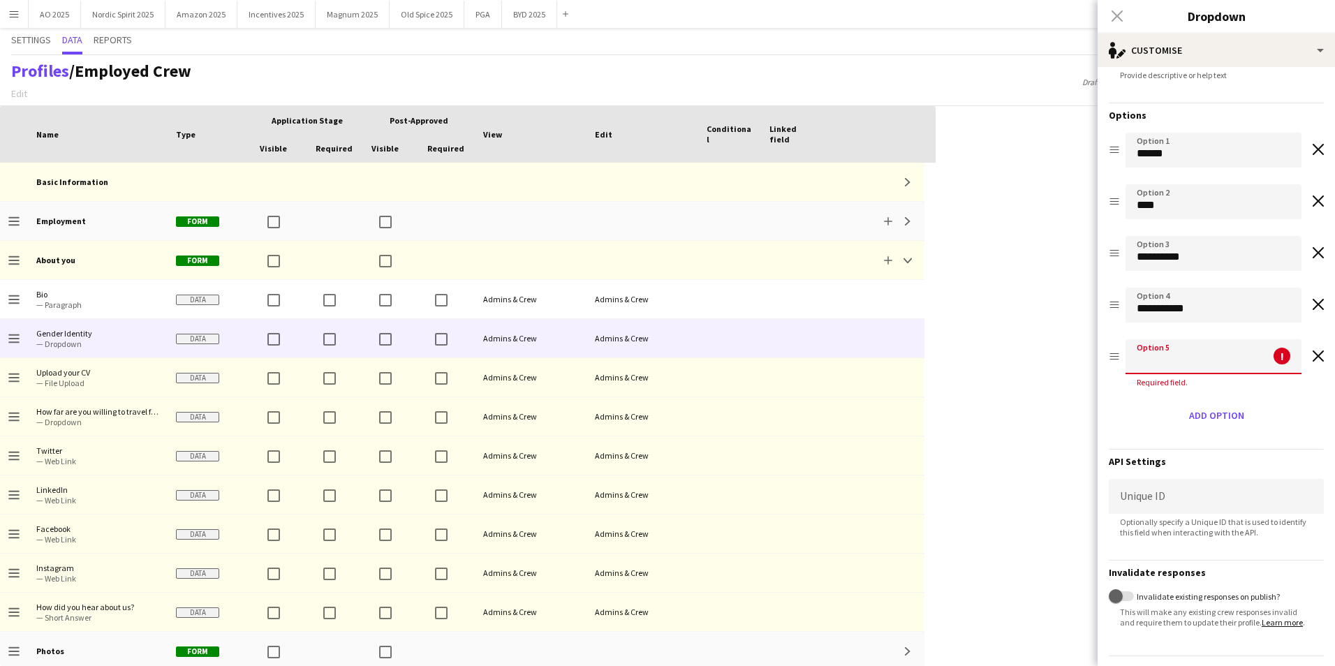
click at [1146, 367] on input at bounding box center [1213, 356] width 176 height 35
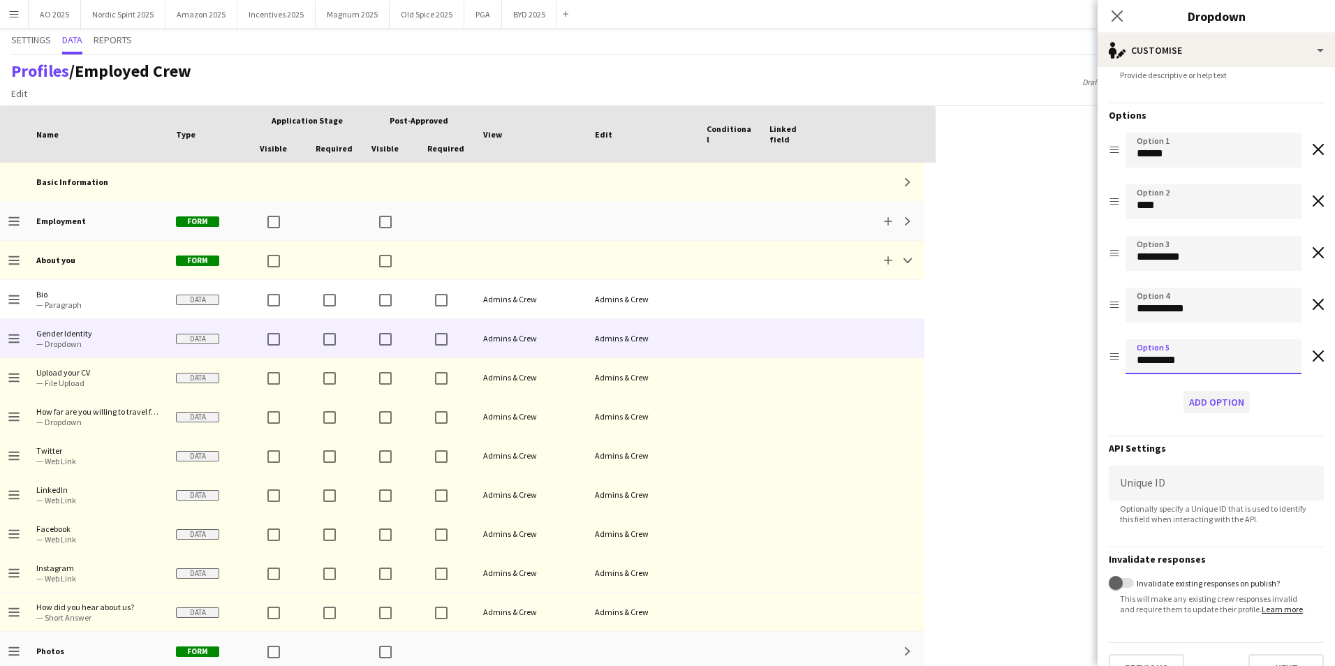
type input "********"
click at [1200, 403] on button "Add option" at bounding box center [1216, 402] width 66 height 22
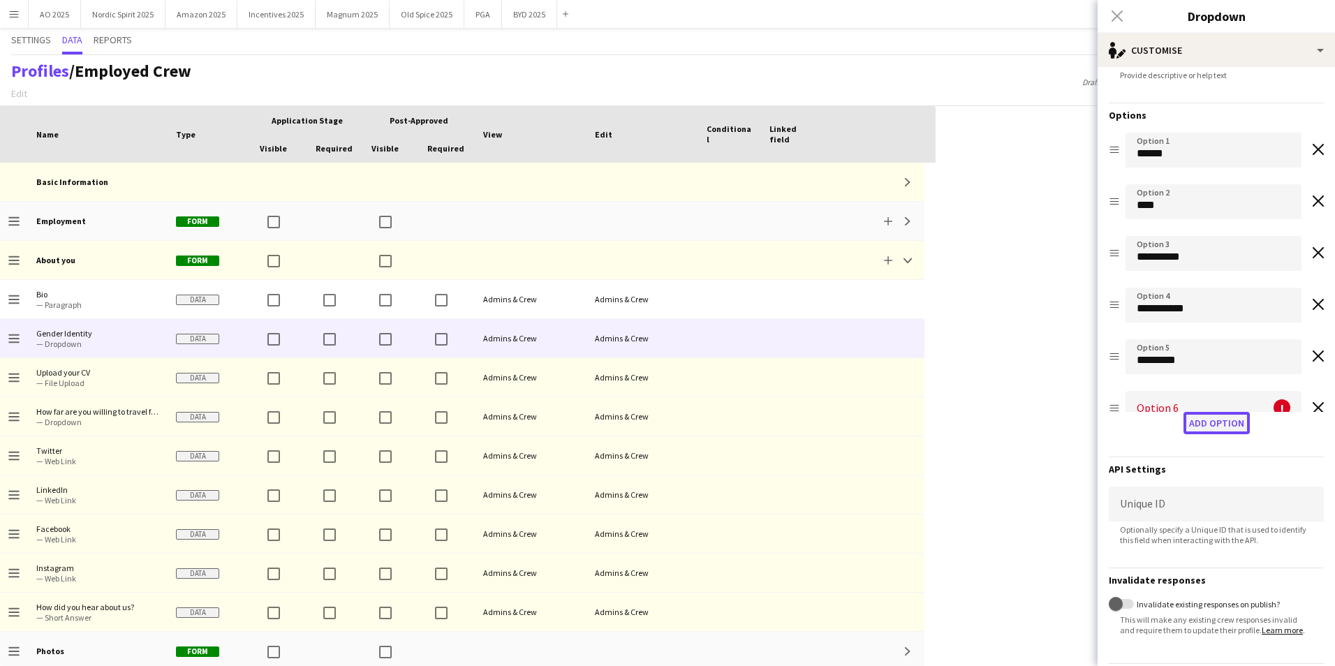
scroll to position [44, 0]
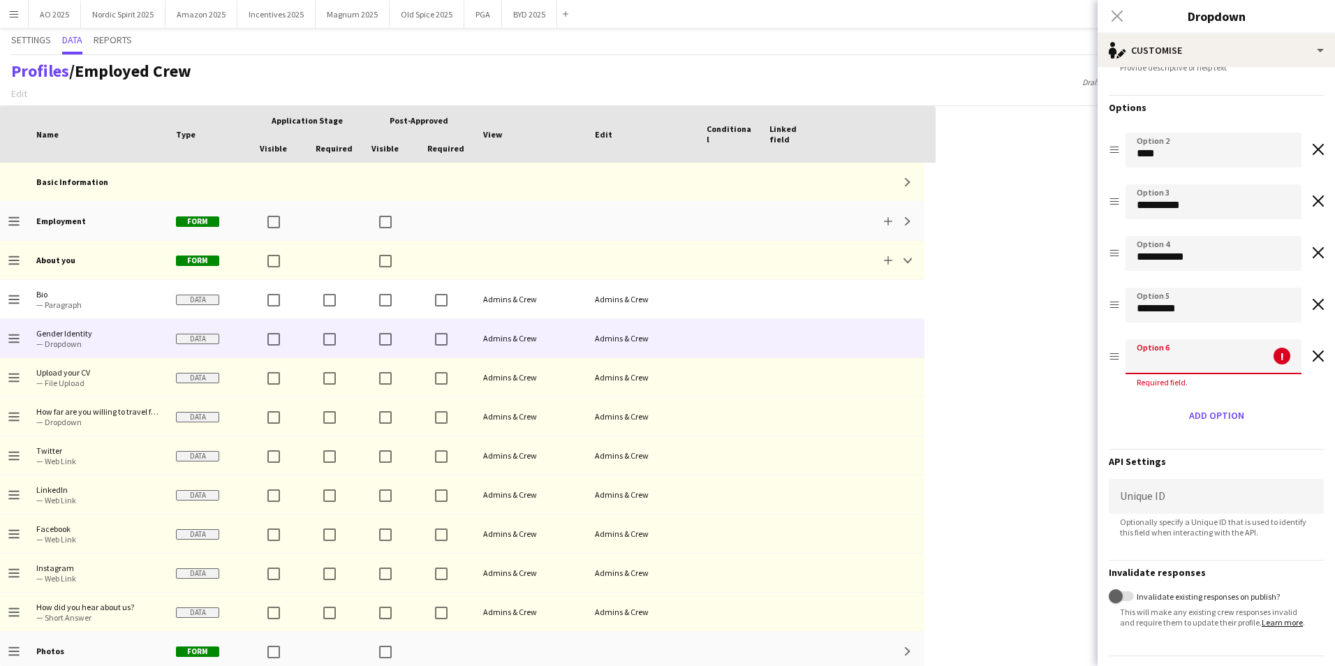
click at [1178, 361] on input at bounding box center [1213, 356] width 176 height 35
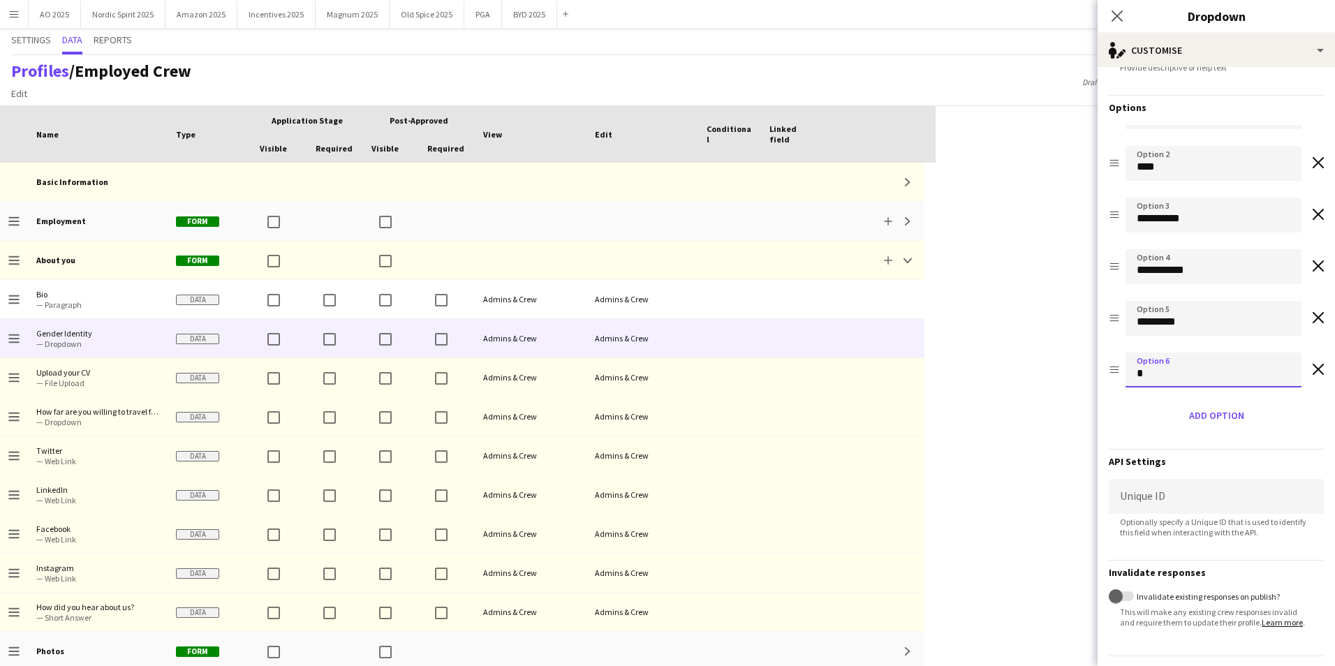
scroll to position [31, 0]
type input "*******"
click at [1195, 411] on button "Add option" at bounding box center [1216, 415] width 66 height 22
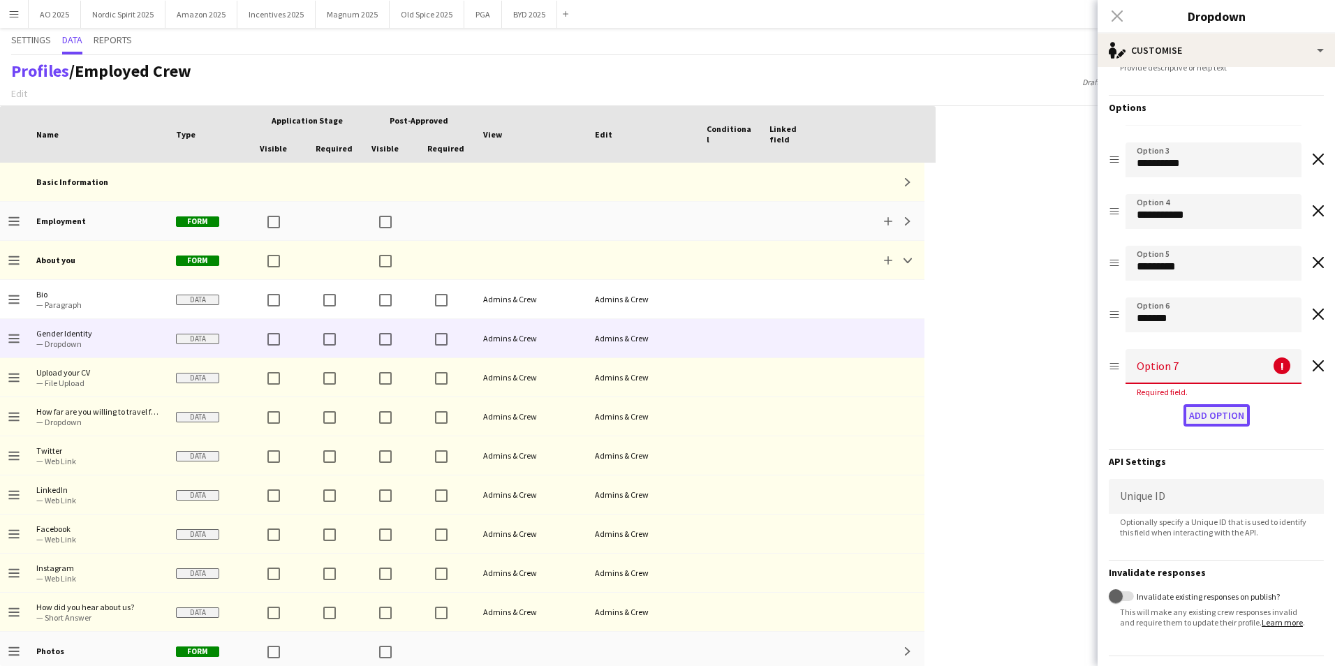
scroll to position [96, 0]
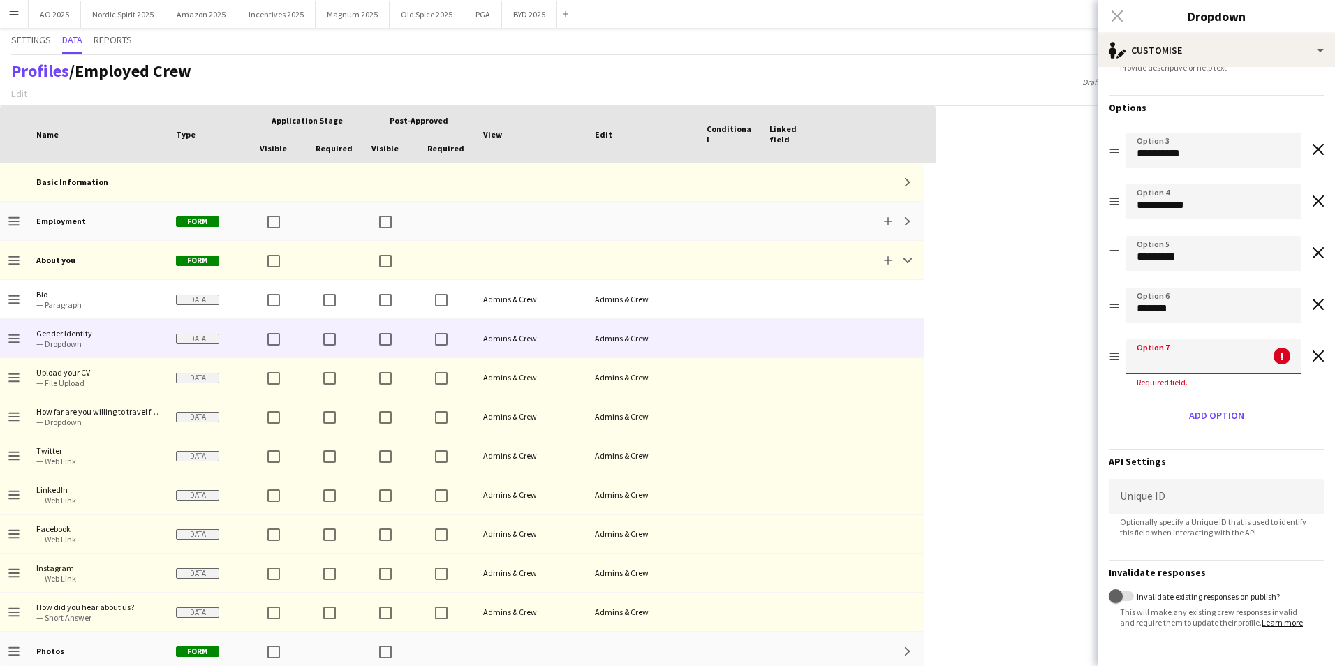
click at [1179, 364] on input at bounding box center [1213, 356] width 176 height 35
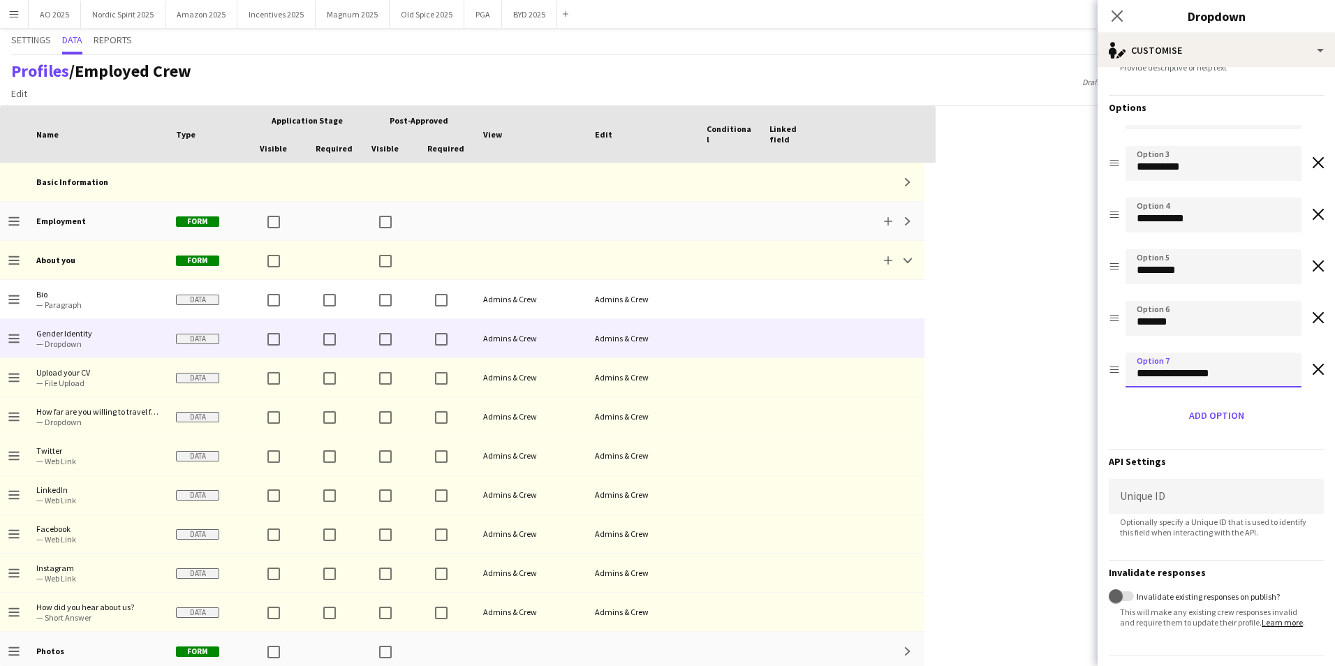
type input "**********"
click at [1290, 434] on form "**********" at bounding box center [1216, 287] width 237 height 839
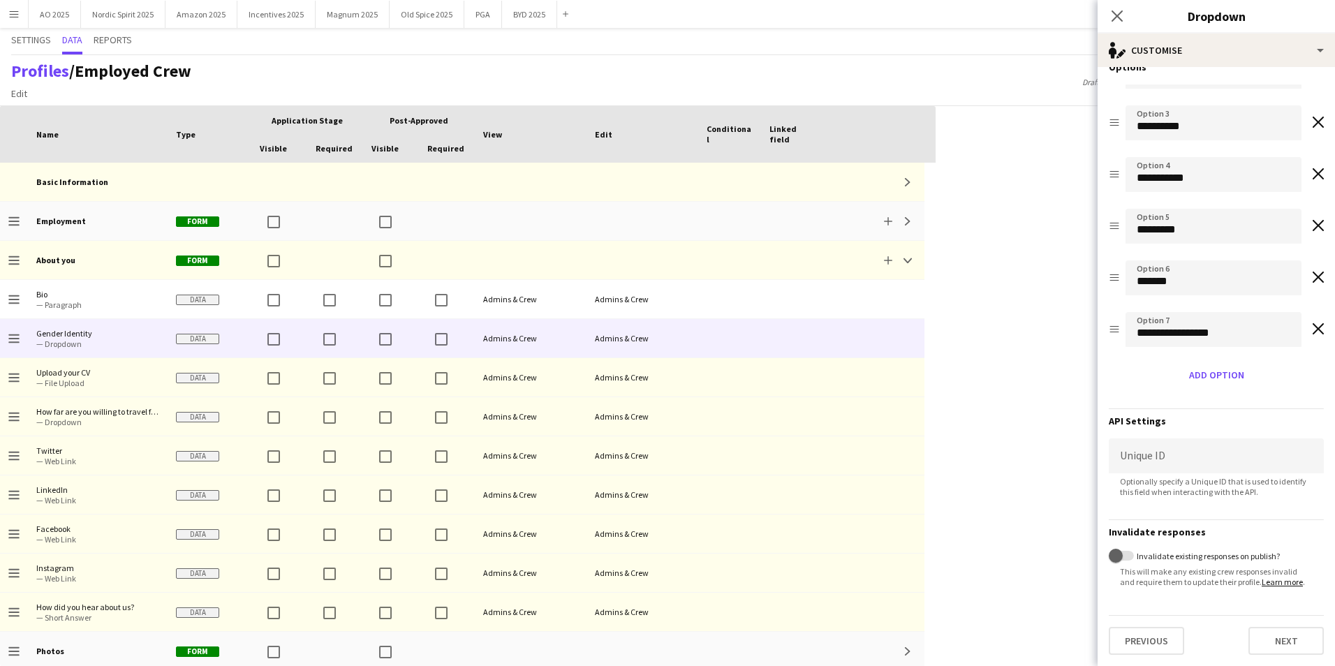
scroll to position [250, 0]
click at [1269, 643] on button "Next" at bounding box center [1285, 641] width 75 height 28
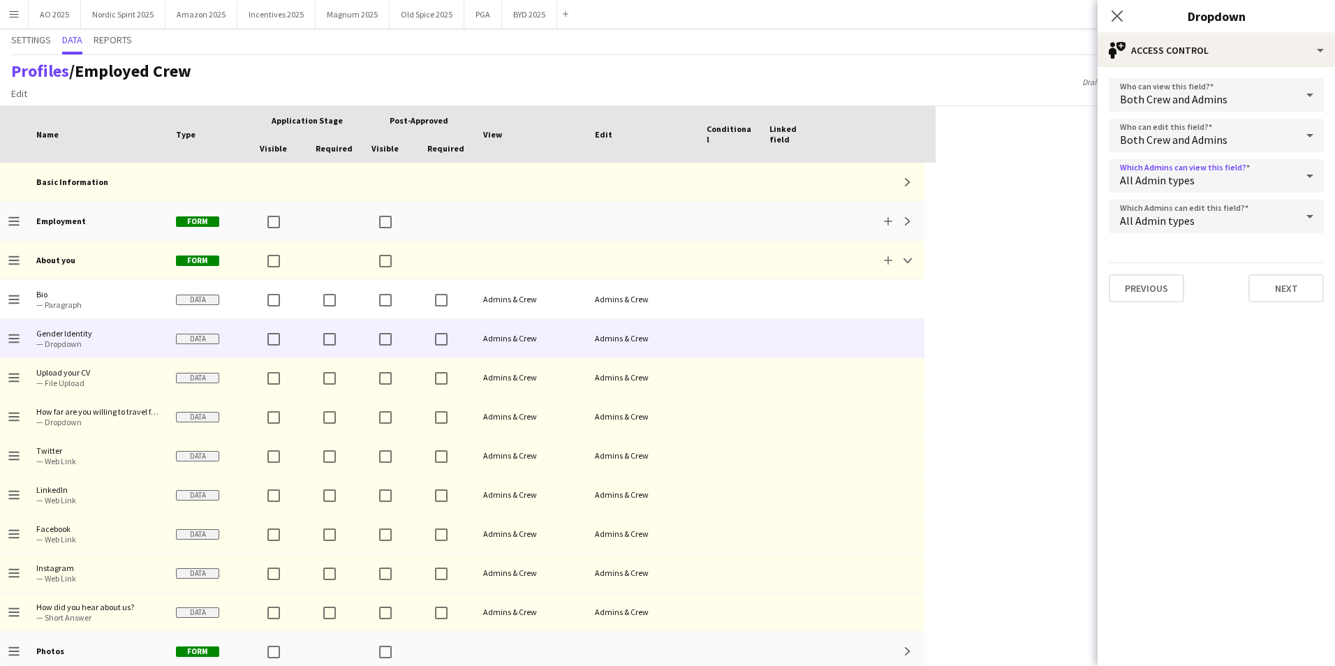
click at [1190, 187] on div "All Admin types" at bounding box center [1202, 176] width 187 height 34
click at [1230, 361] on div at bounding box center [667, 333] width 1335 height 666
click at [1272, 287] on button "Next" at bounding box center [1285, 288] width 75 height 28
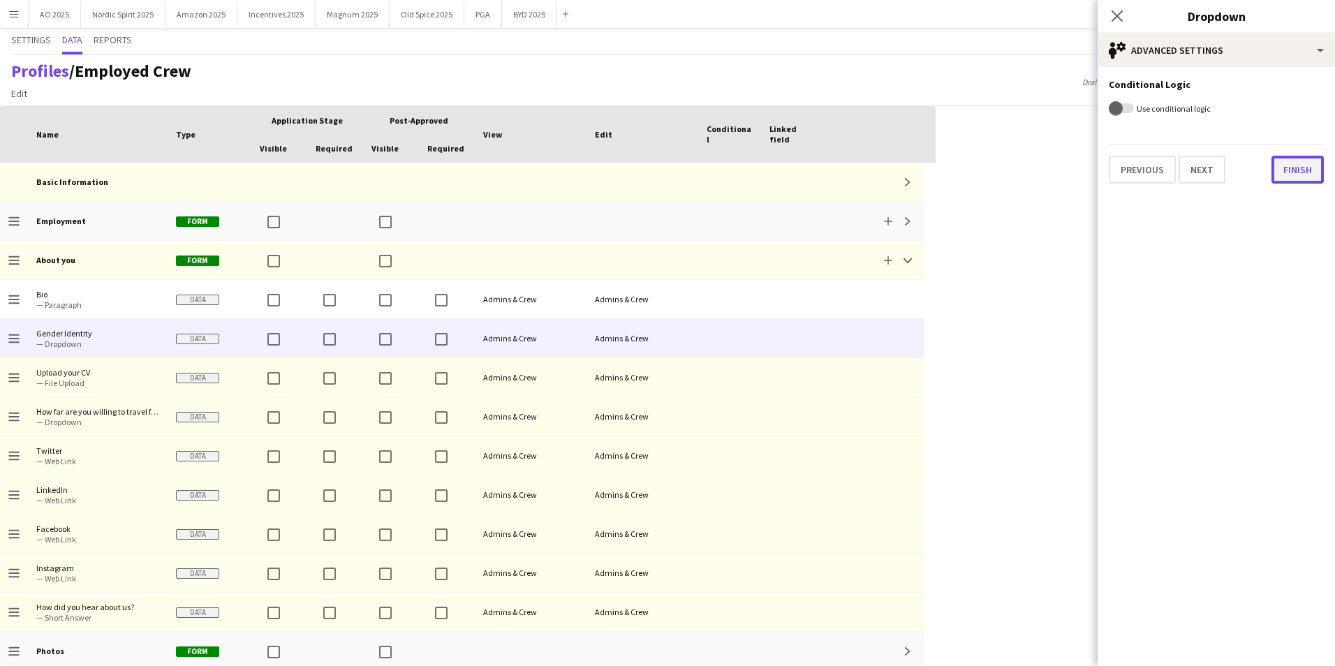
click at [1299, 170] on button "Finish" at bounding box center [1297, 170] width 52 height 28
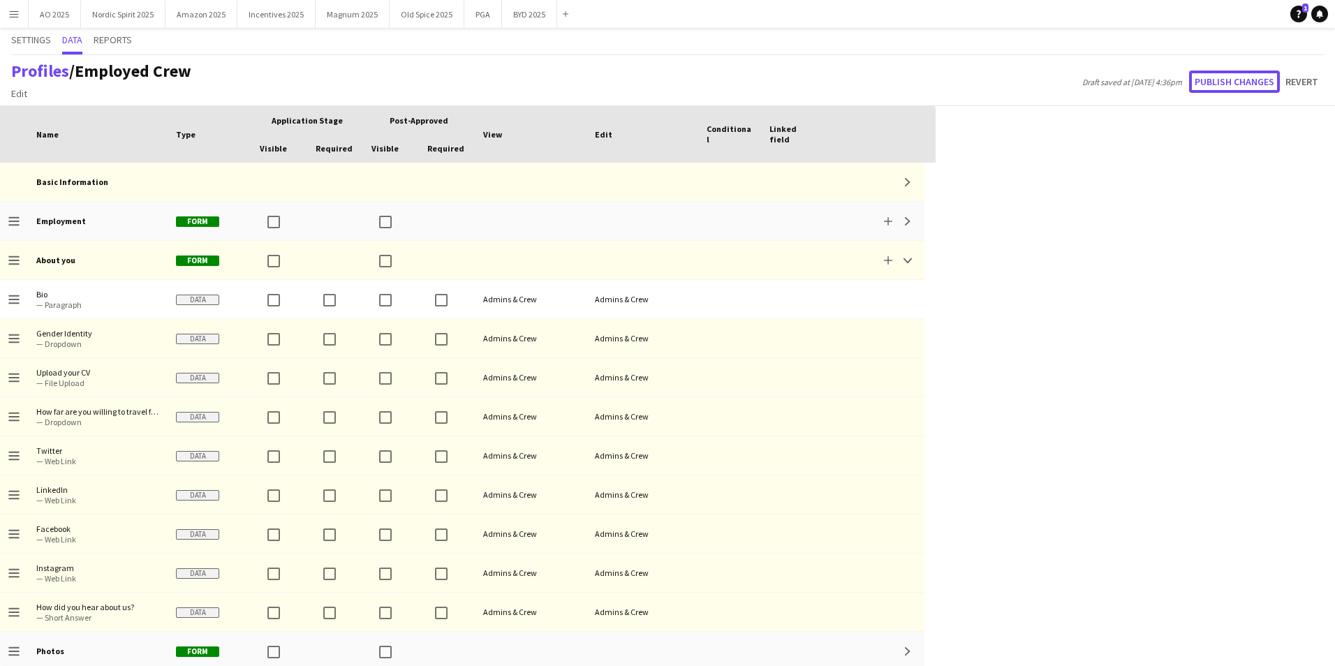
click at [1239, 86] on button "Publish changes" at bounding box center [1234, 82] width 91 height 22
